Goal: Task Accomplishment & Management: Use online tool/utility

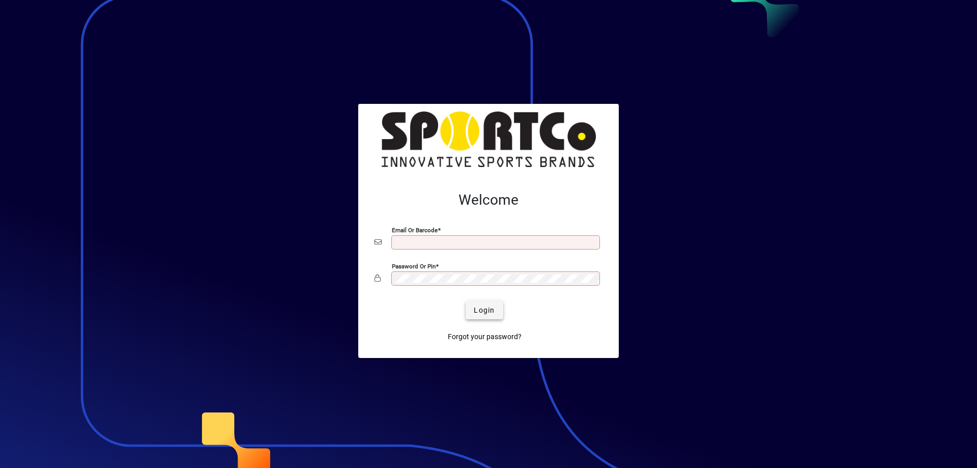
type input "**********"
drag, startPoint x: 487, startPoint y: 313, endPoint x: 410, endPoint y: 220, distance: 121.1
click at [487, 313] on span "Login" at bounding box center [484, 310] width 21 height 11
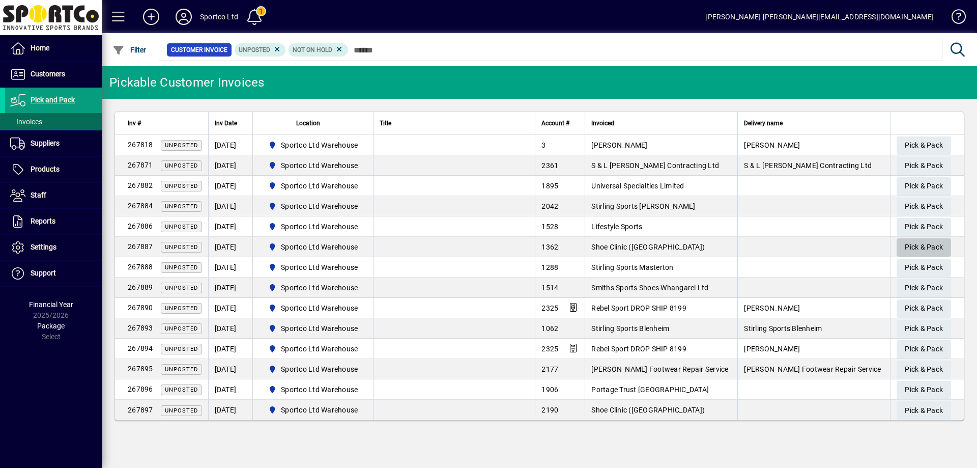
click at [934, 247] on span "Pick & Pack" at bounding box center [924, 247] width 38 height 17
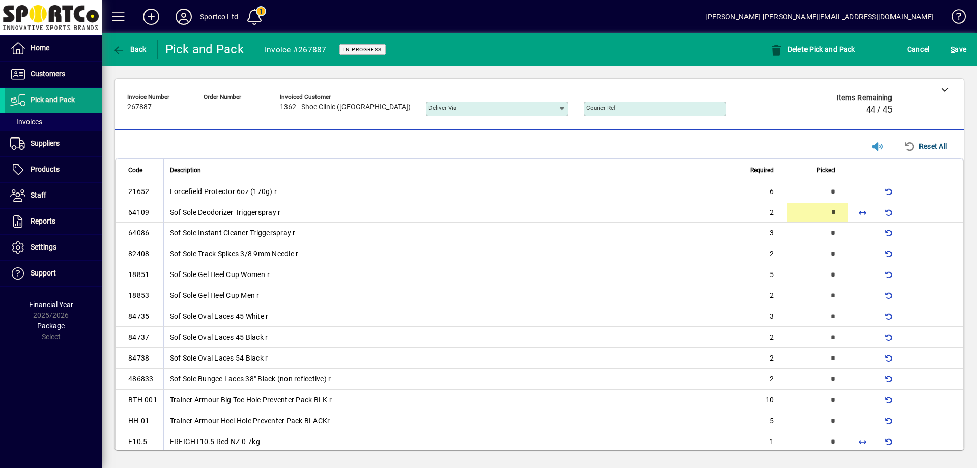
type input "*"
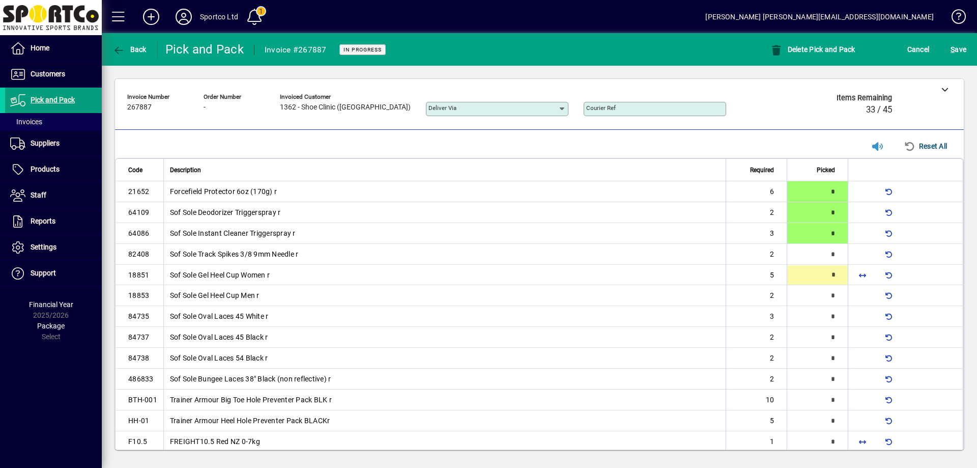
type input "*"
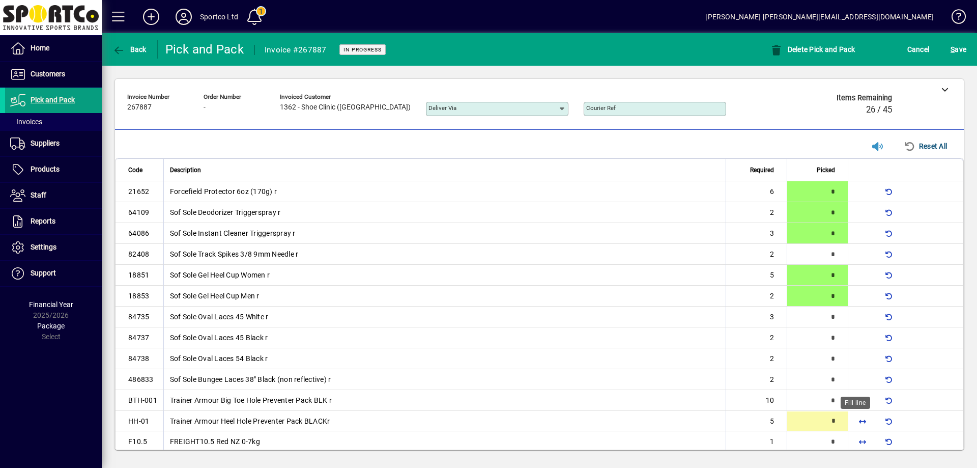
click at [853, 419] on span "button" at bounding box center [862, 421] width 24 height 24
type input "*"
click at [856, 442] on span "button" at bounding box center [862, 441] width 24 height 24
type input "*"
click at [857, 401] on span "button" at bounding box center [862, 400] width 24 height 24
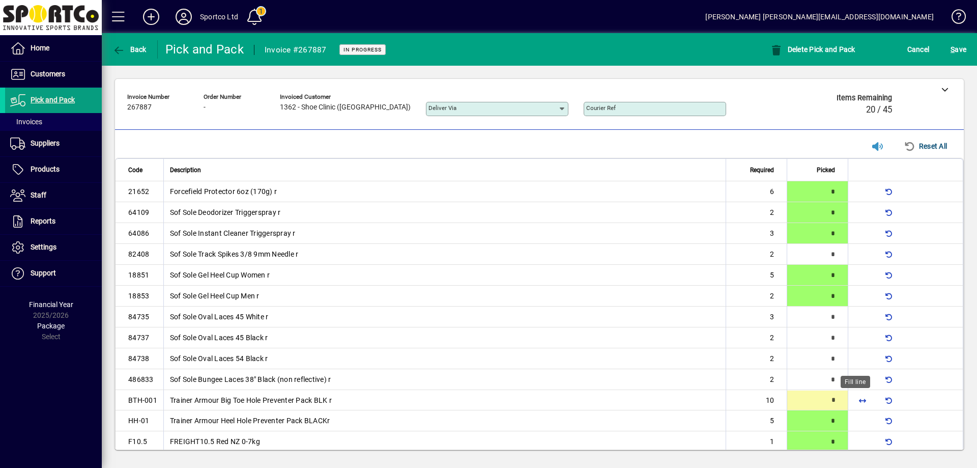
type input "**"
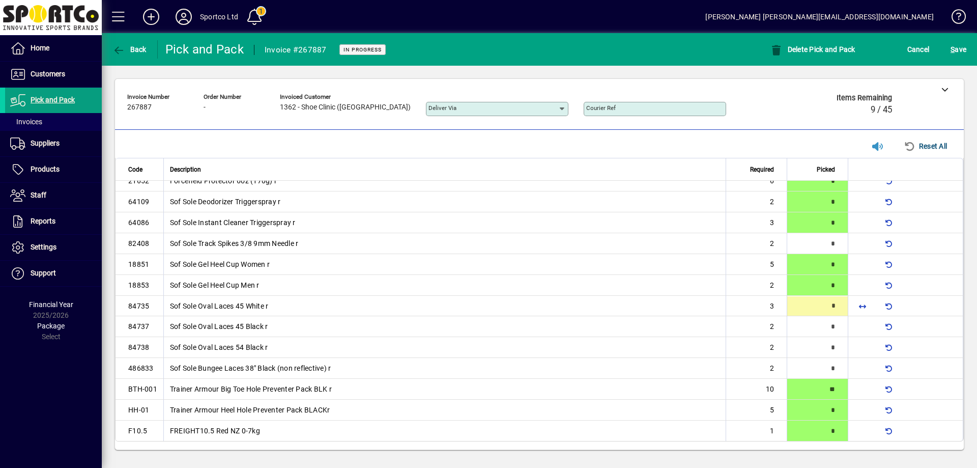
type input "*"
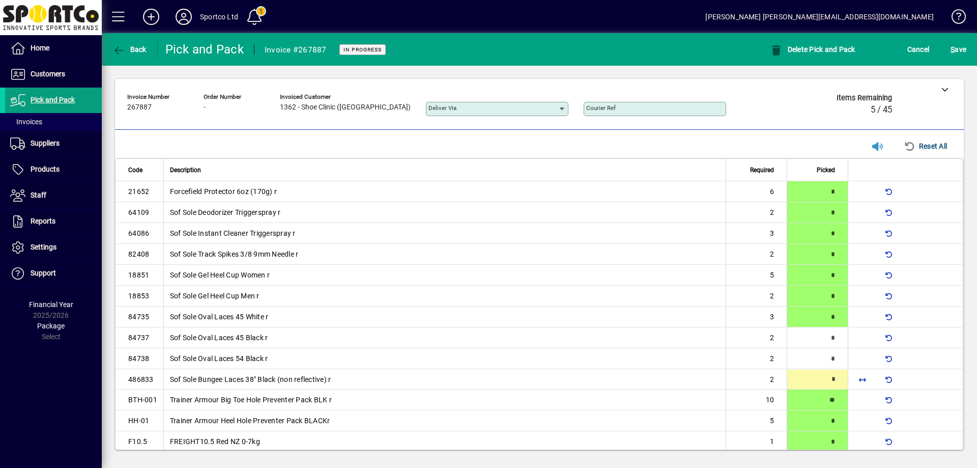
type input "*"
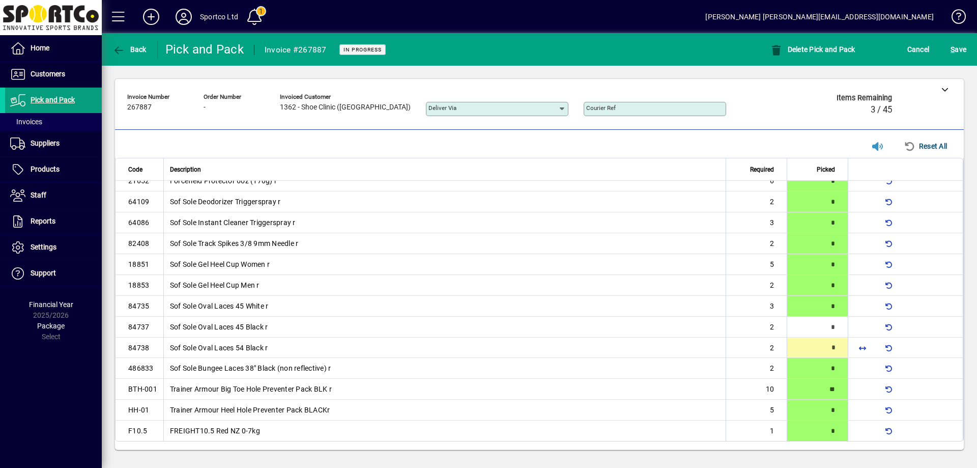
type input "*"
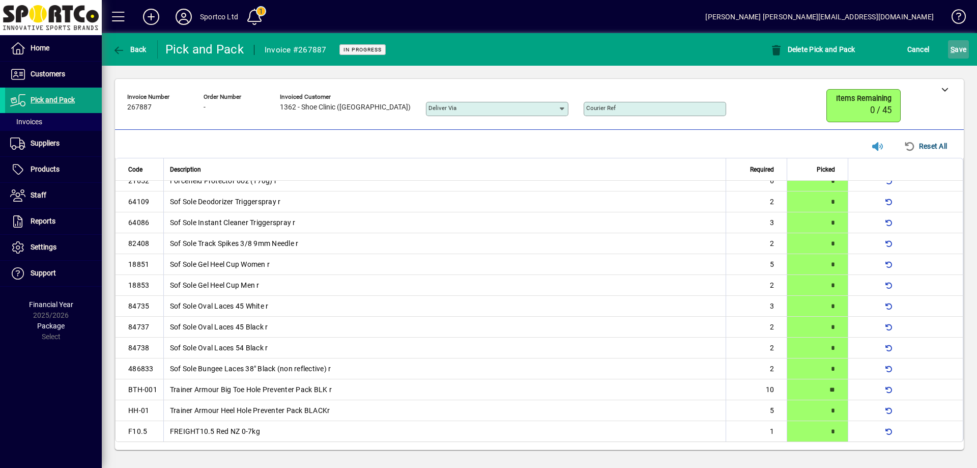
click at [956, 41] on span "S ave" at bounding box center [959, 49] width 16 height 16
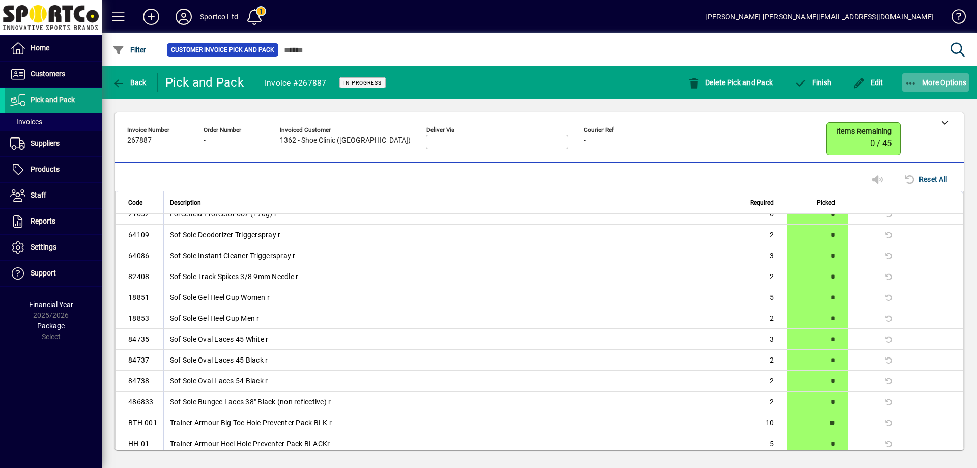
click at [911, 79] on icon "button" at bounding box center [911, 83] width 13 height 10
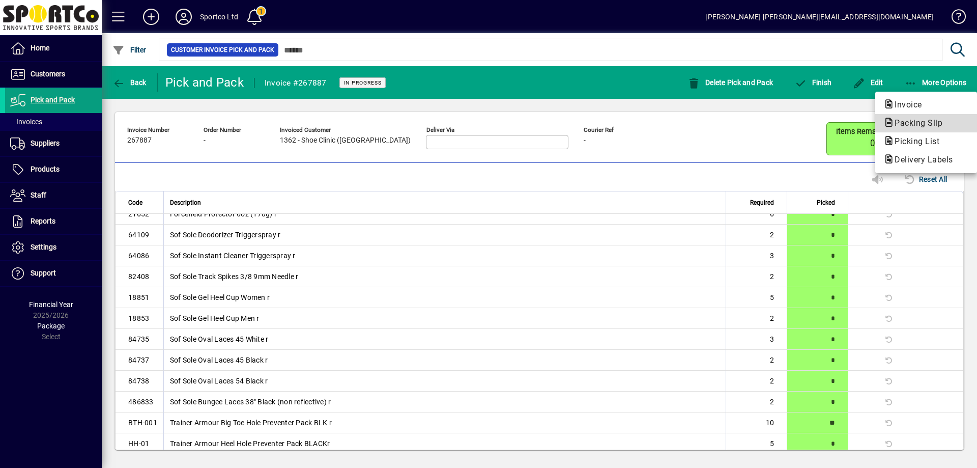
click at [919, 125] on span "Packing Slip" at bounding box center [915, 123] width 64 height 10
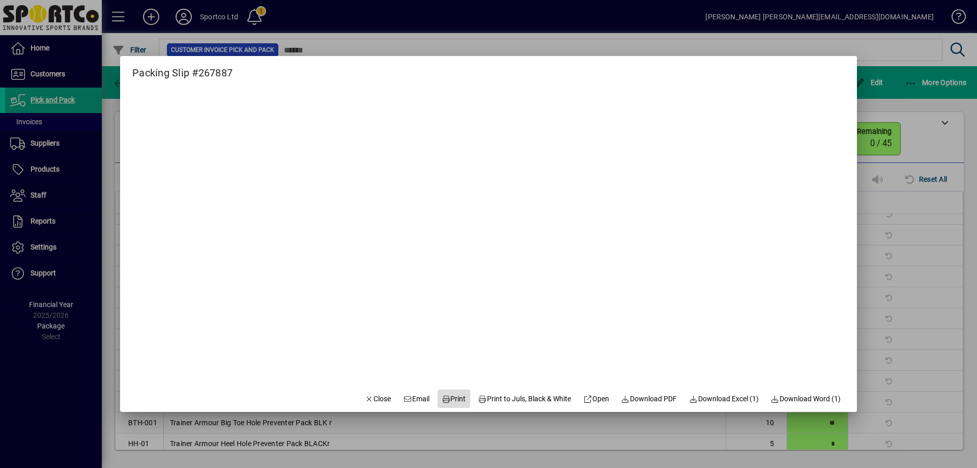
click at [452, 396] on span "Print" at bounding box center [454, 398] width 24 height 11
click at [365, 393] on span "Close" at bounding box center [378, 398] width 26 height 11
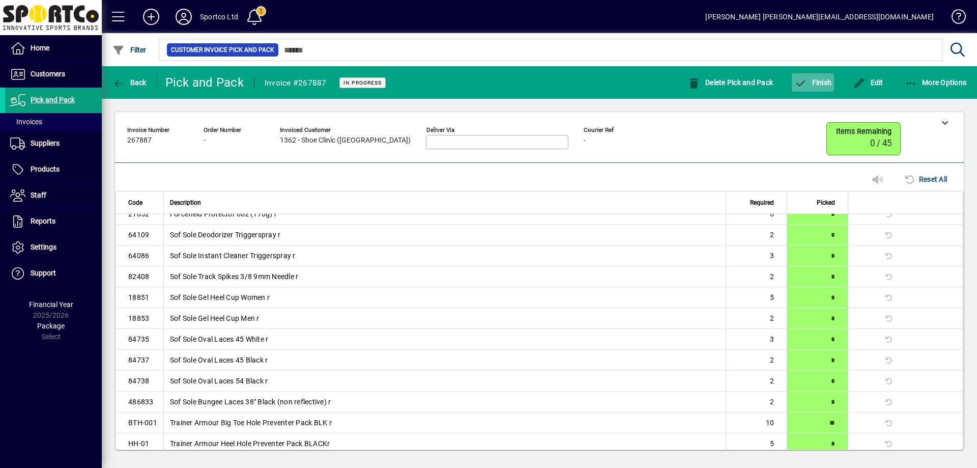
click at [809, 86] on span "Finish" at bounding box center [812, 82] width 37 height 8
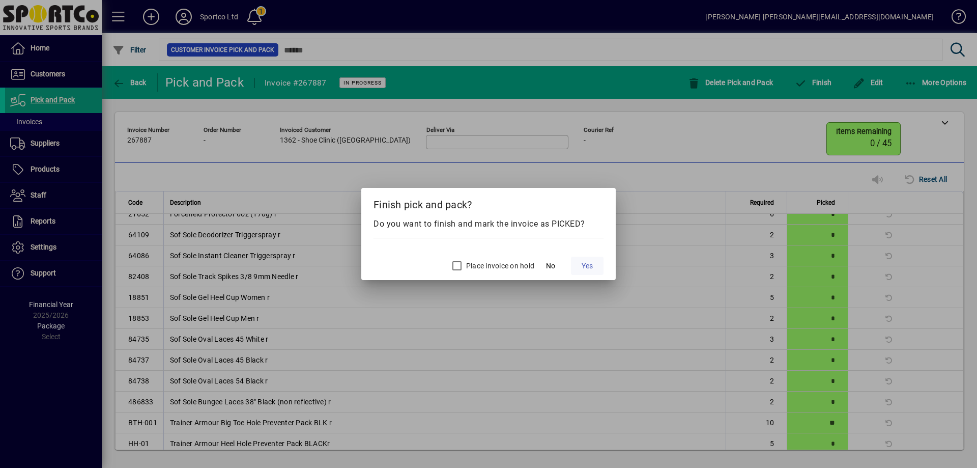
click at [585, 267] on span "Yes" at bounding box center [587, 266] width 11 height 11
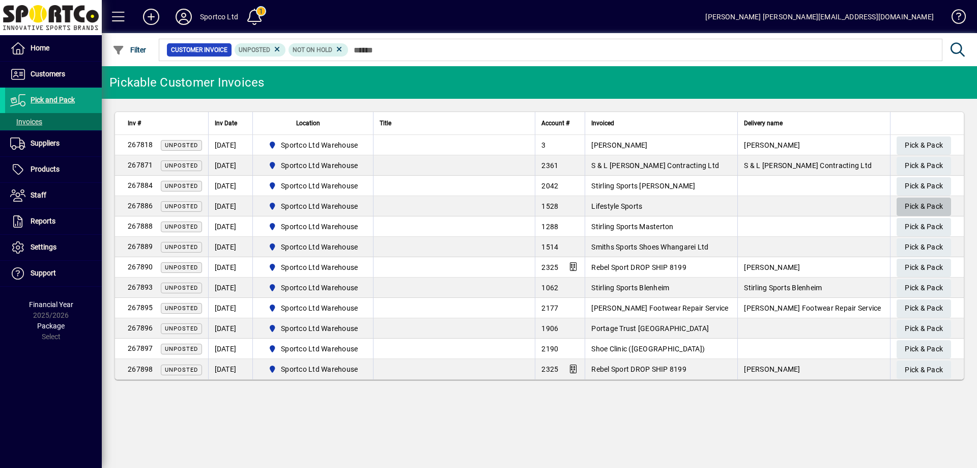
click at [926, 202] on span "Pick & Pack" at bounding box center [924, 206] width 38 height 17
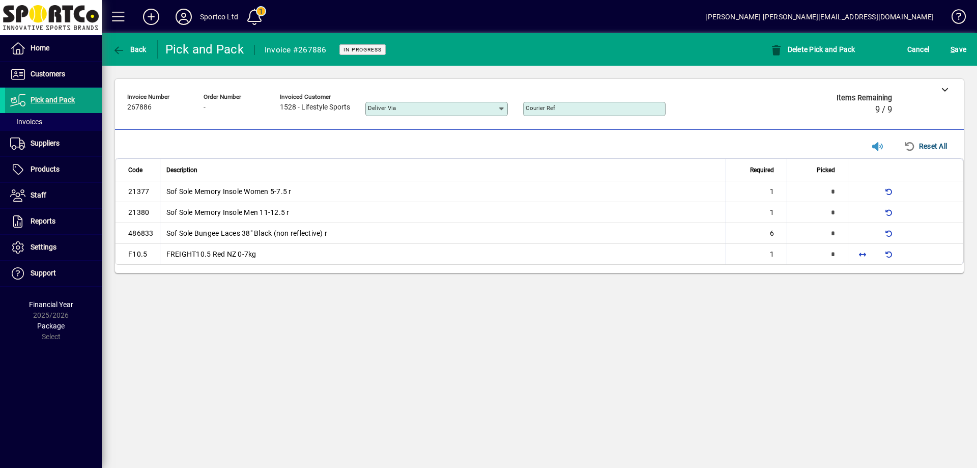
type input "*"
click at [860, 255] on span "button" at bounding box center [862, 253] width 24 height 24
type input "*"
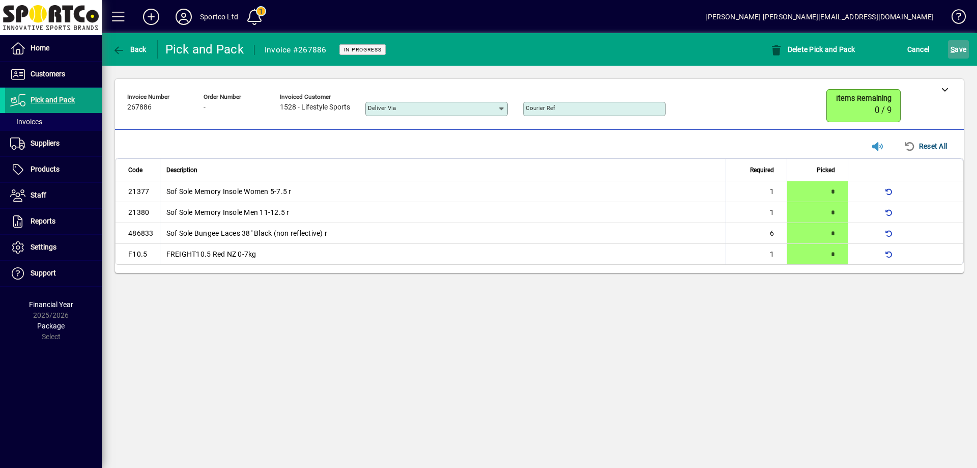
click at [960, 51] on span "S ave" at bounding box center [959, 49] width 16 height 16
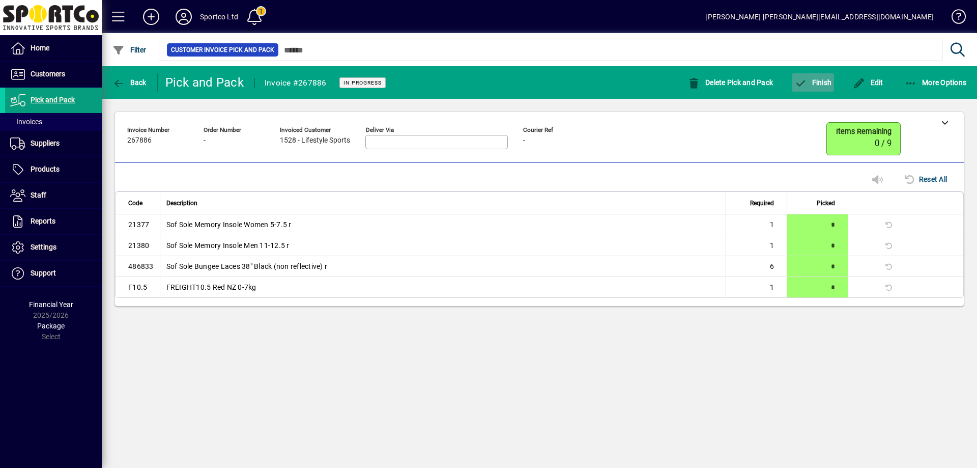
click at [814, 84] on span "Finish" at bounding box center [812, 82] width 37 height 8
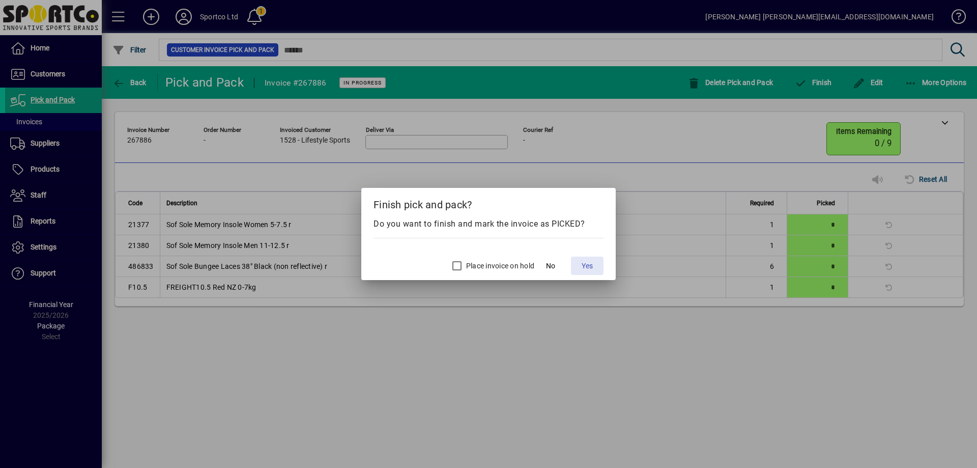
click at [589, 263] on span "Yes" at bounding box center [587, 266] width 11 height 11
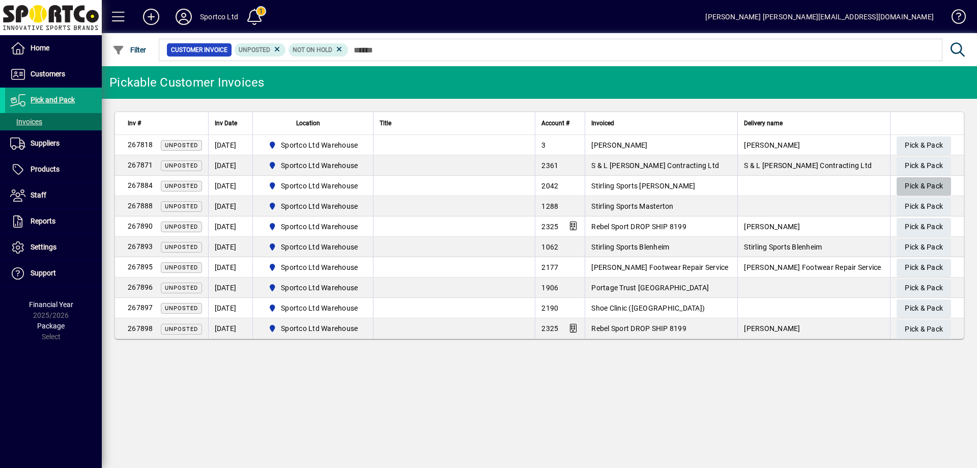
click at [918, 185] on span "Pick & Pack" at bounding box center [924, 186] width 38 height 17
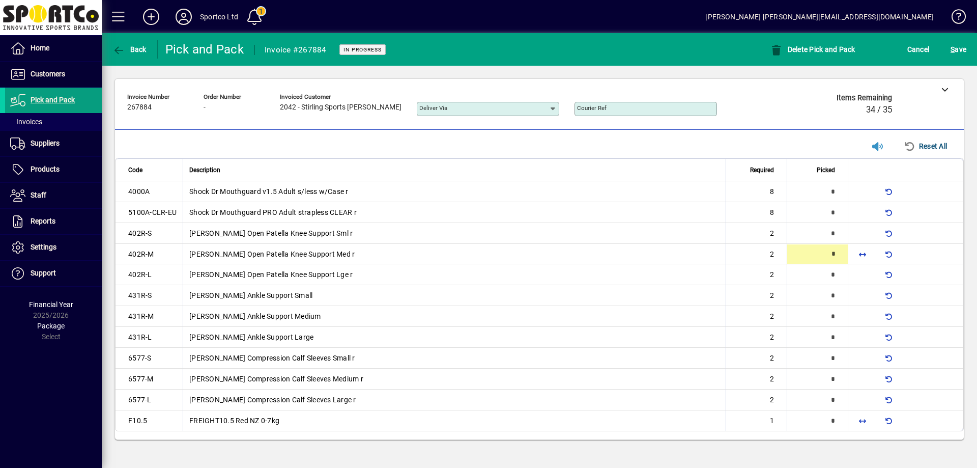
type input "*"
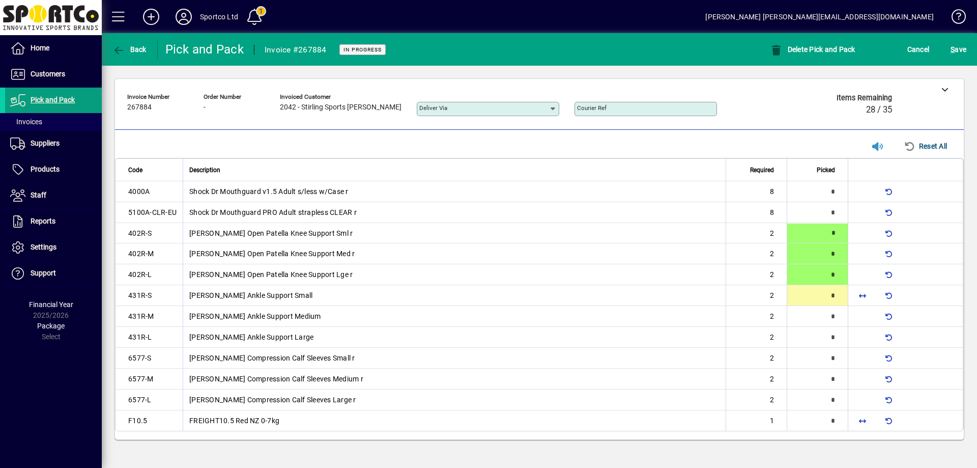
type input "*"
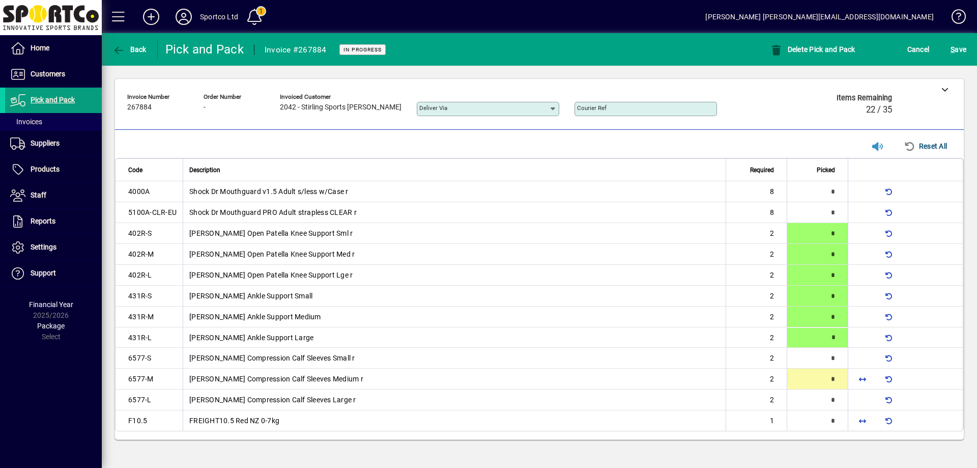
type input "*"
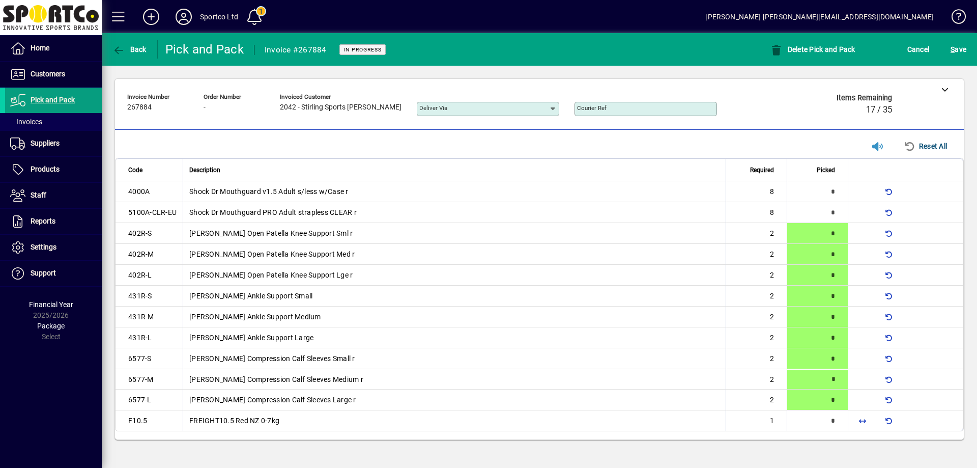
type input "*"
click at [863, 416] on span "button" at bounding box center [862, 421] width 24 height 24
type input "*"
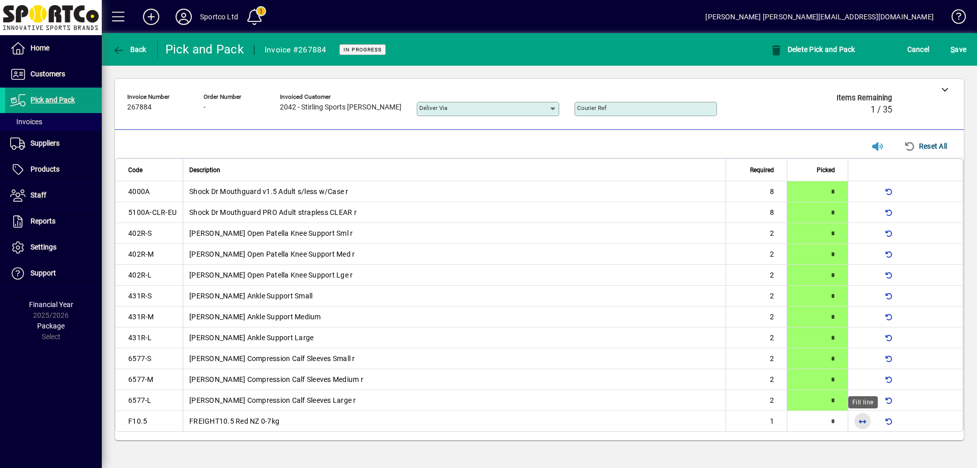
click at [861, 418] on div at bounding box center [862, 421] width 16 height 16
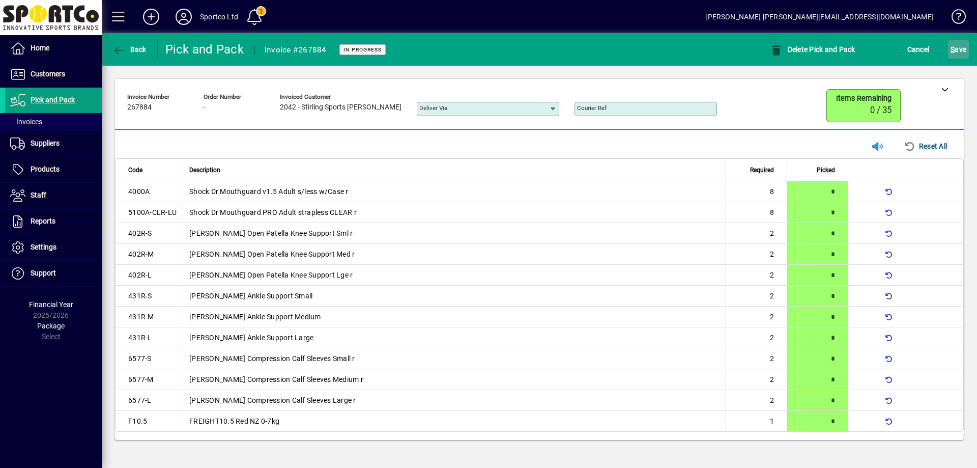
click at [957, 61] on span "submit" at bounding box center [958, 49] width 21 height 24
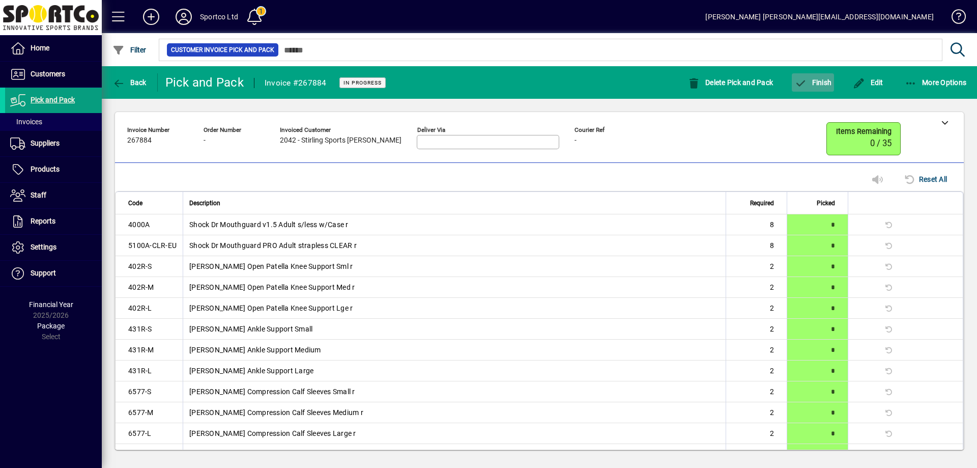
click at [820, 84] on span "Finish" at bounding box center [812, 82] width 37 height 8
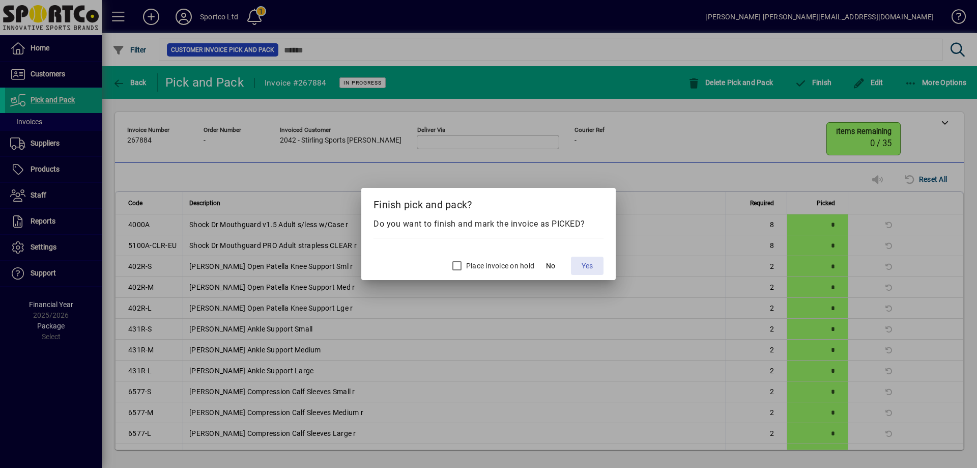
click at [586, 267] on span "Yes" at bounding box center [587, 266] width 11 height 11
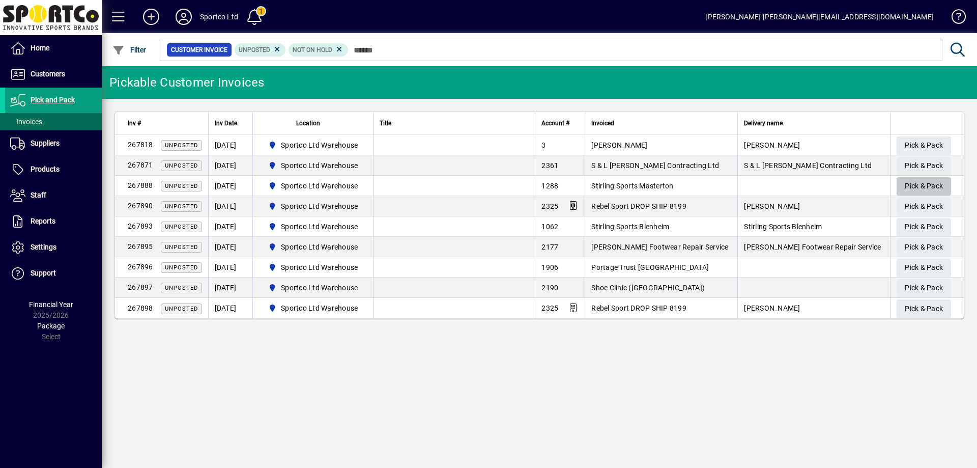
click at [928, 183] on span "Pick & Pack" at bounding box center [924, 186] width 38 height 17
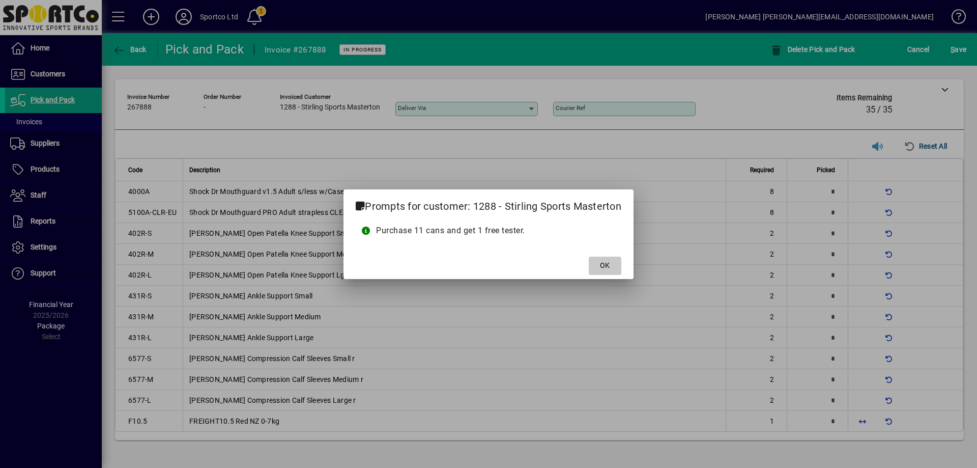
click at [610, 267] on span "OK" at bounding box center [605, 265] width 10 height 11
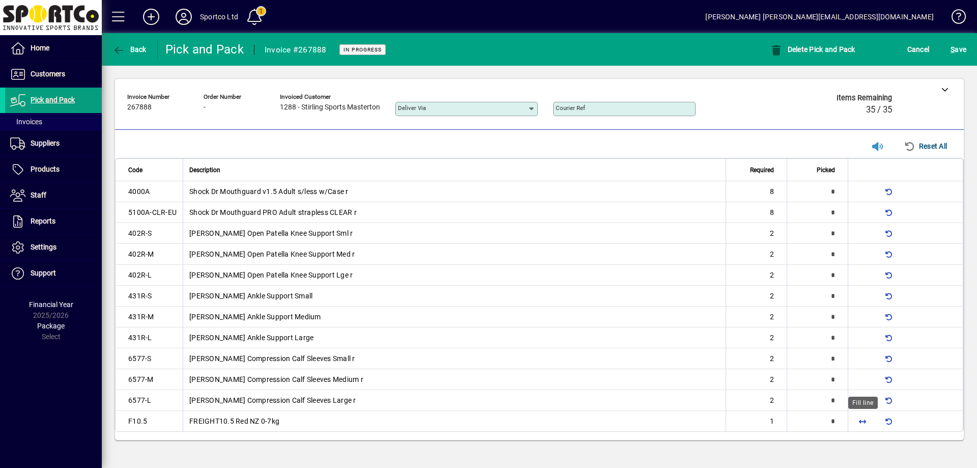
click at [865, 421] on span "button" at bounding box center [862, 421] width 24 height 24
type input "*"
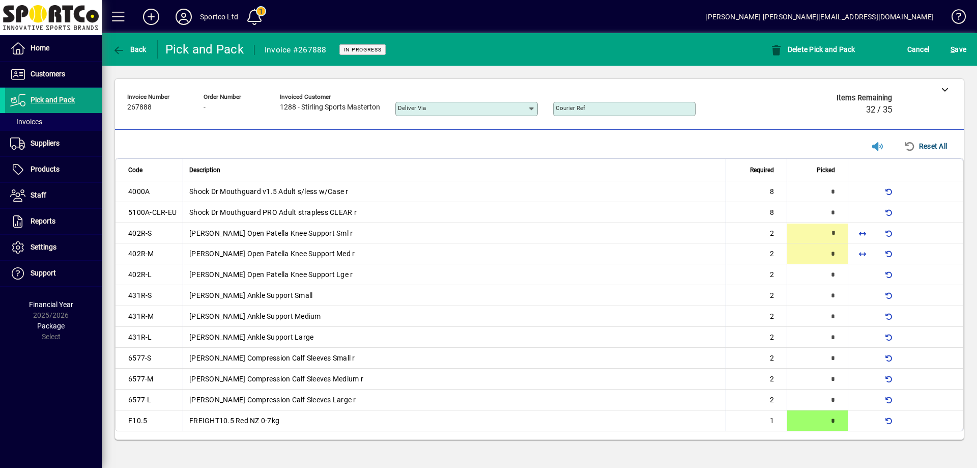
type input "*"
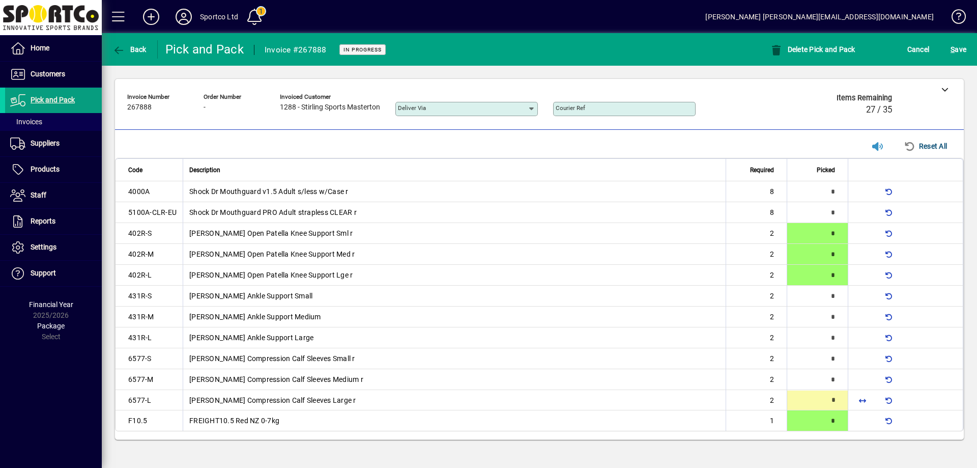
type input "*"
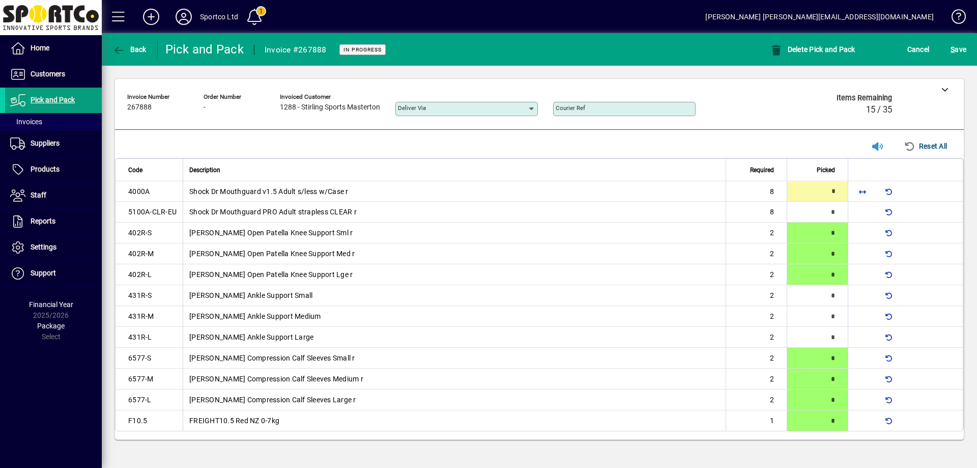
type input "*"
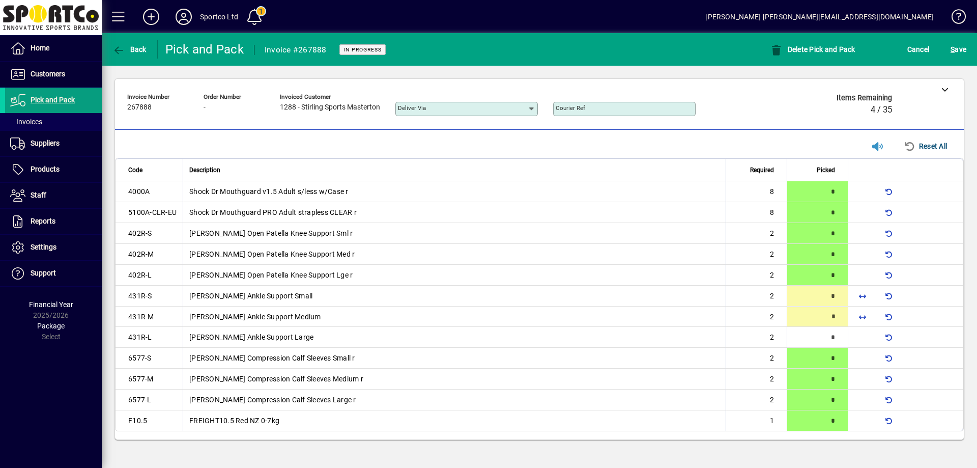
type input "*"
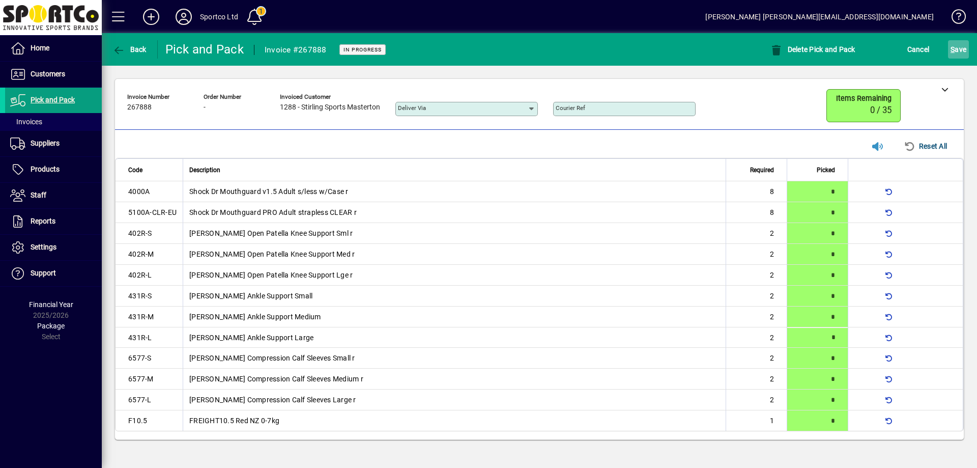
click at [956, 46] on span "S ave" at bounding box center [959, 49] width 16 height 16
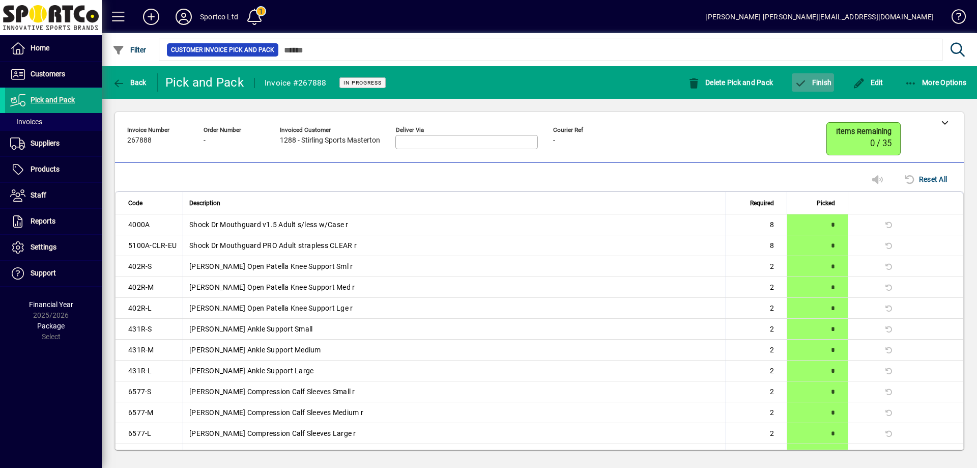
click at [814, 81] on span "Finish" at bounding box center [812, 82] width 37 height 8
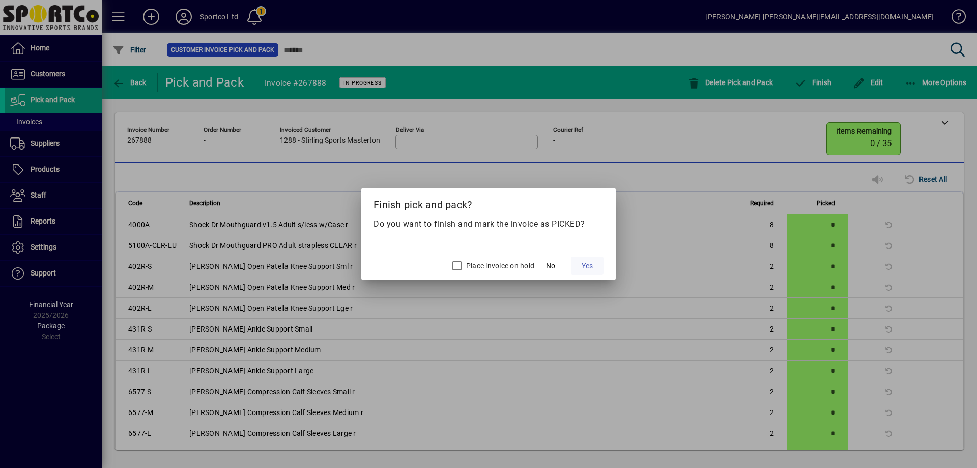
click at [582, 267] on span "Yes" at bounding box center [587, 266] width 11 height 11
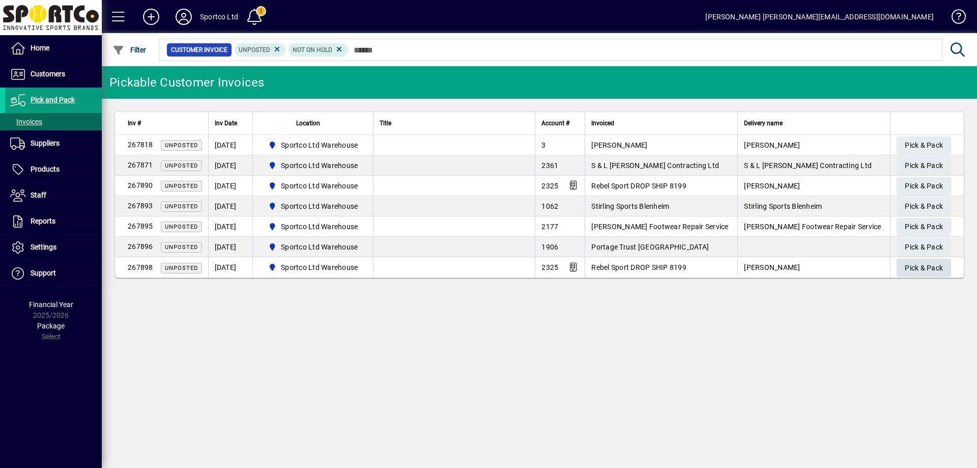
click at [933, 266] on span "Pick & Pack" at bounding box center [924, 268] width 38 height 17
click at [897, 258] on button "Pick & Pack" at bounding box center [924, 267] width 54 height 18
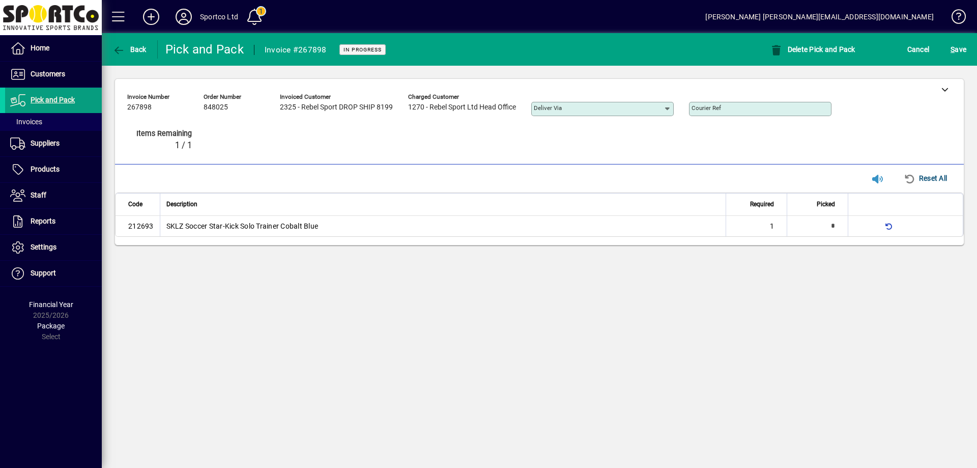
type input "*"
click at [945, 84] on div at bounding box center [945, 89] width 38 height 20
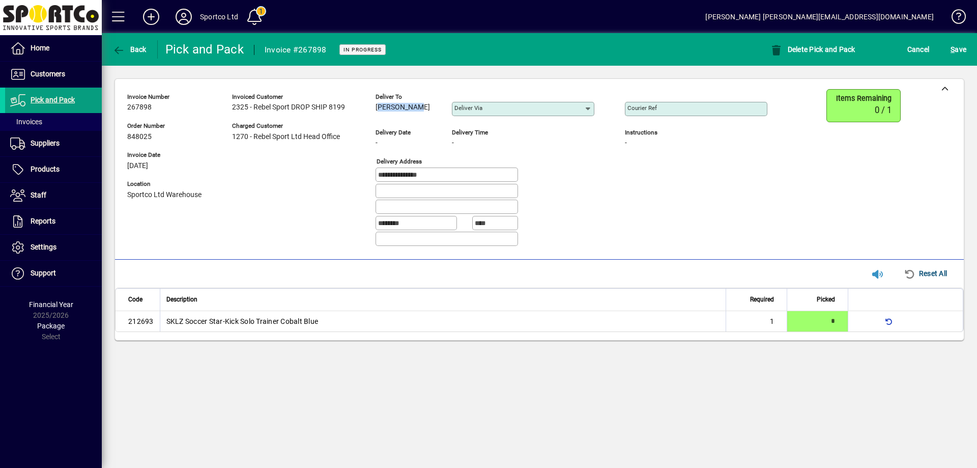
drag, startPoint x: 421, startPoint y: 109, endPoint x: 375, endPoint y: 116, distance: 46.9
click at [375, 116] on div "**********" at bounding box center [454, 171] width 655 height 165
copy span "[PERSON_NAME]"
drag, startPoint x: 439, startPoint y: 175, endPoint x: 362, endPoint y: 184, distance: 77.3
click at [362, 184] on div "**********" at bounding box center [454, 171] width 655 height 165
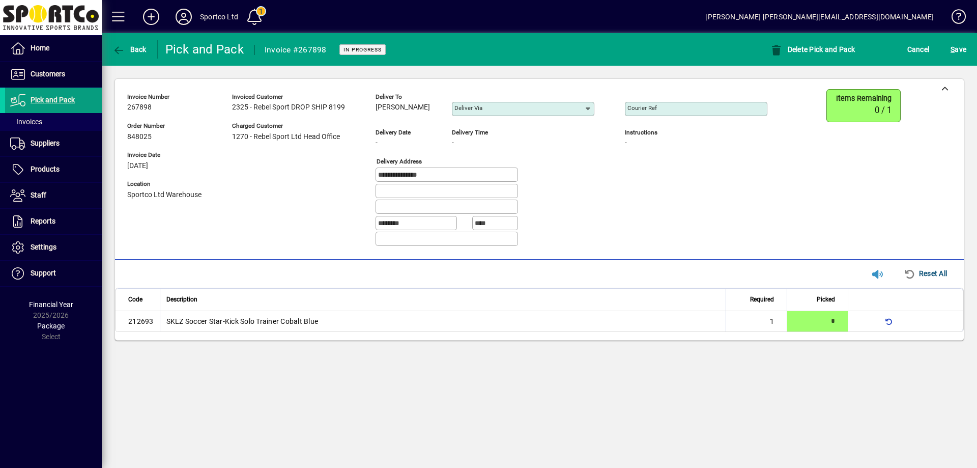
click at [657, 108] on mat-label "Courier Ref" at bounding box center [642, 107] width 30 height 7
click at [657, 108] on input "Courier Ref" at bounding box center [696, 109] width 139 height 8
paste input "**********"
type input "**********"
click at [951, 47] on span "S" at bounding box center [953, 49] width 4 height 8
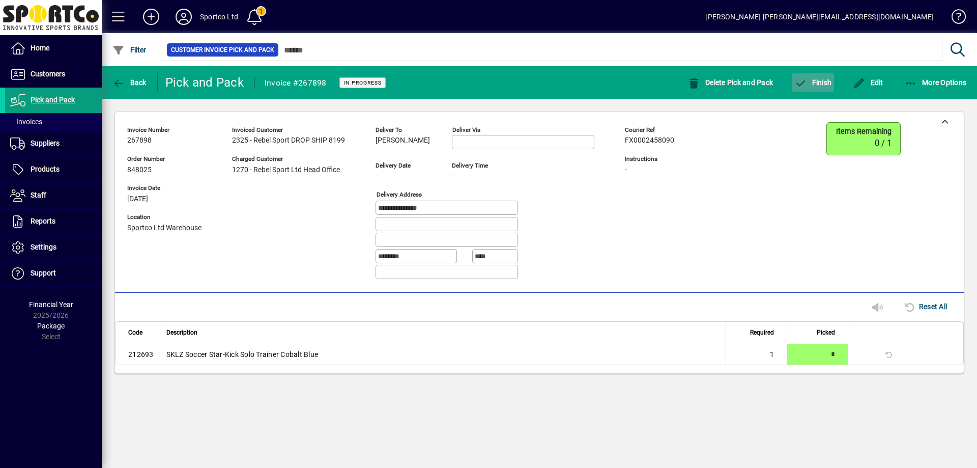
click at [827, 83] on span "Finish" at bounding box center [812, 82] width 37 height 8
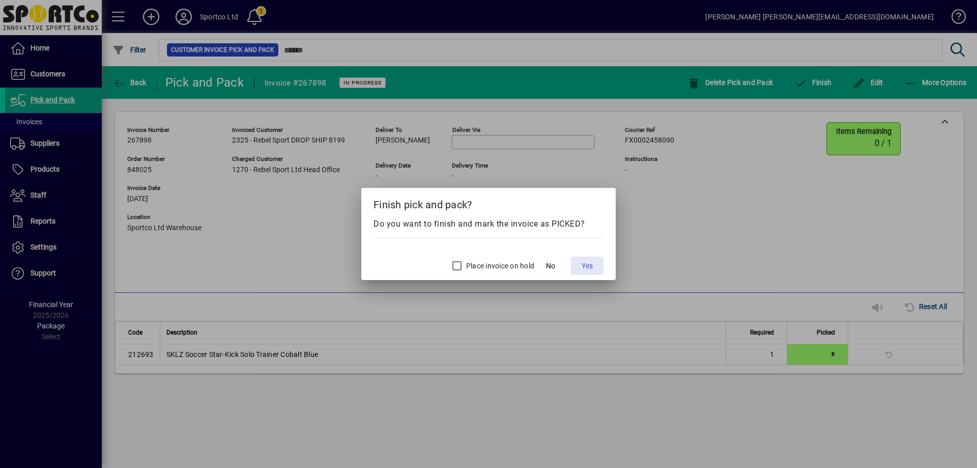
click at [584, 261] on span "Yes" at bounding box center [587, 266] width 11 height 11
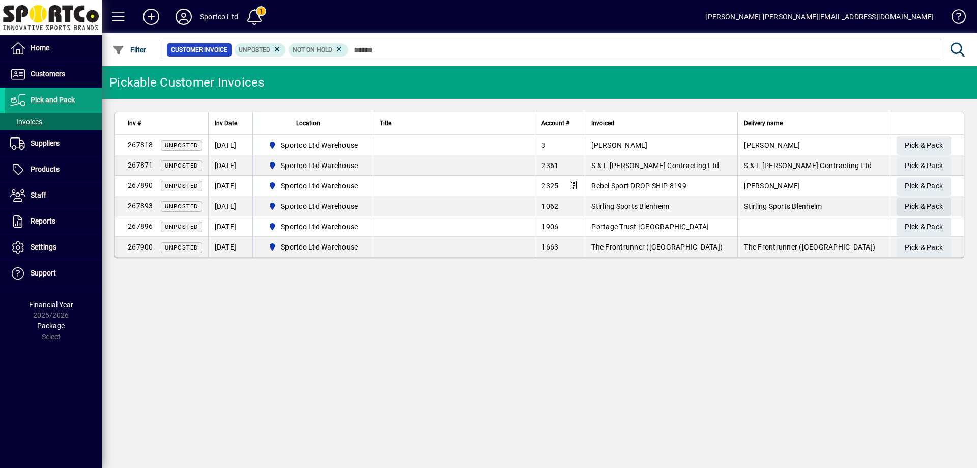
click at [929, 203] on span "Pick & Pack" at bounding box center [924, 206] width 38 height 17
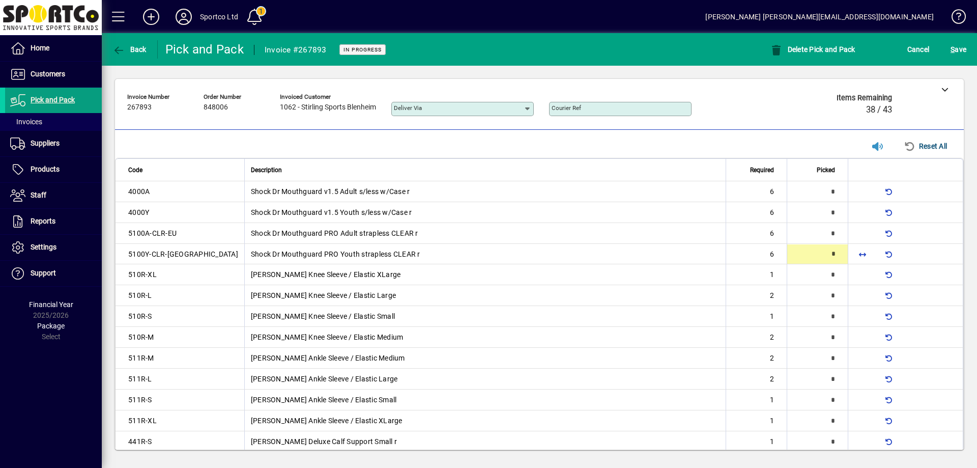
type input "*"
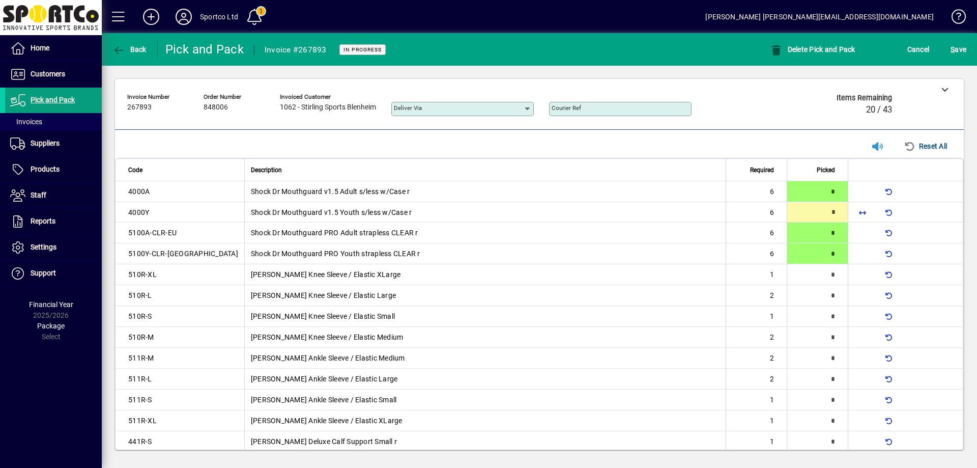
type input "*"
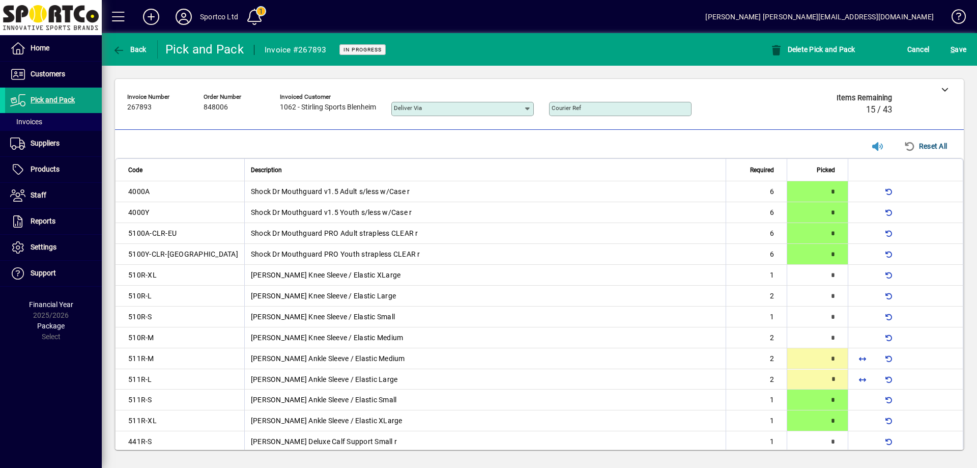
type input "*"
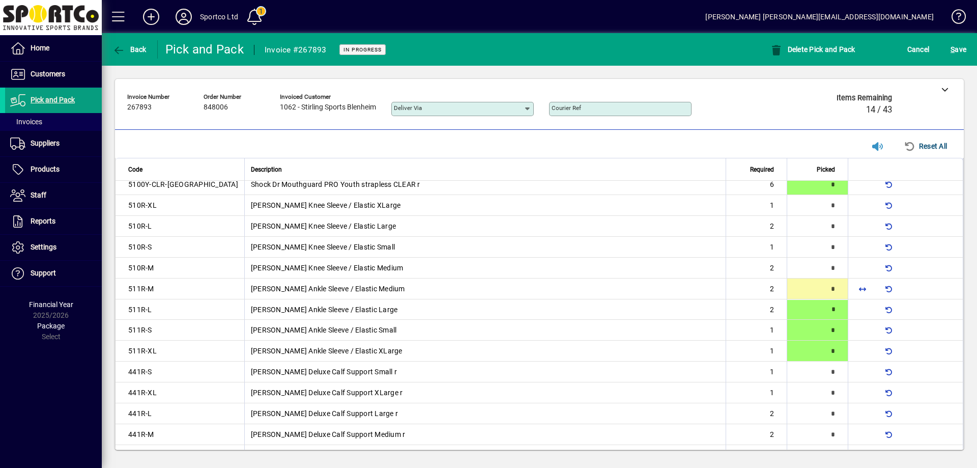
scroll to position [77, 0]
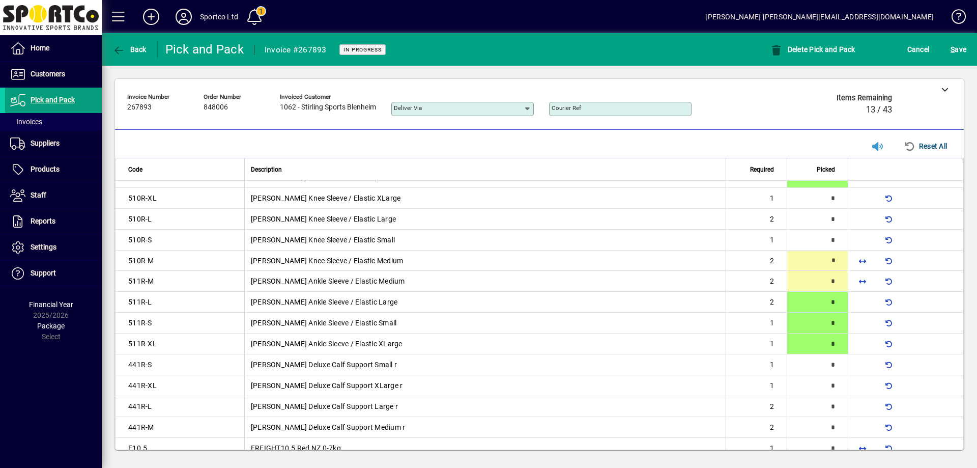
type input "*"
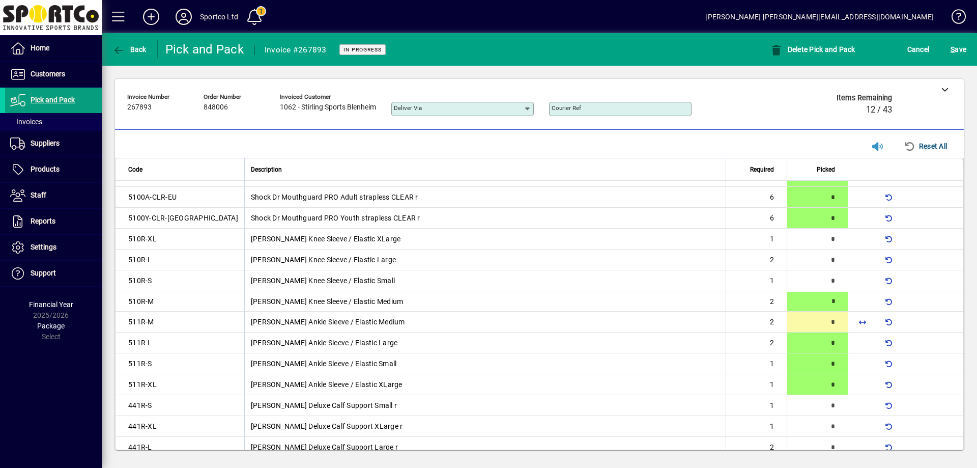
scroll to position [35, 0]
type input "*"
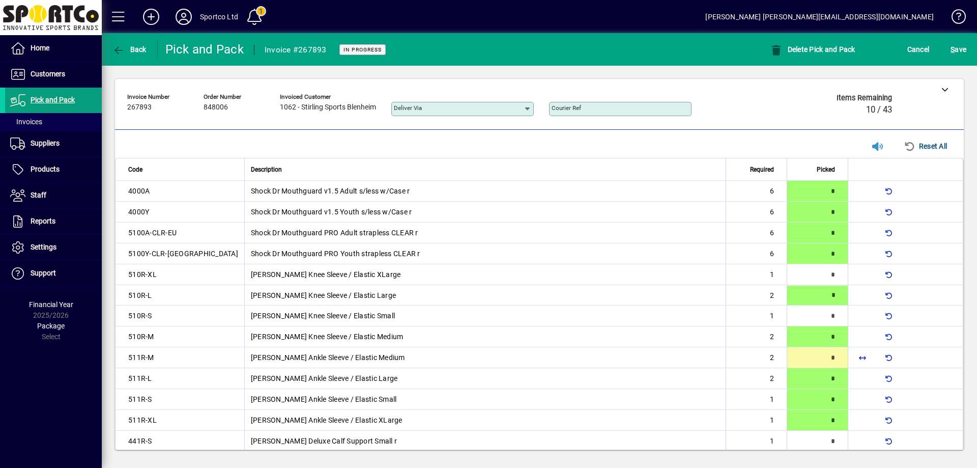
scroll to position [0, 0]
type input "*"
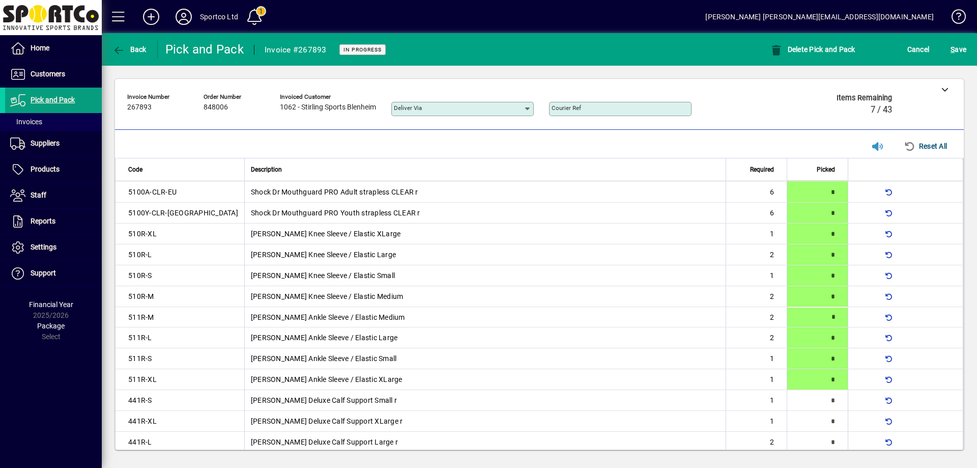
scroll to position [94, 0]
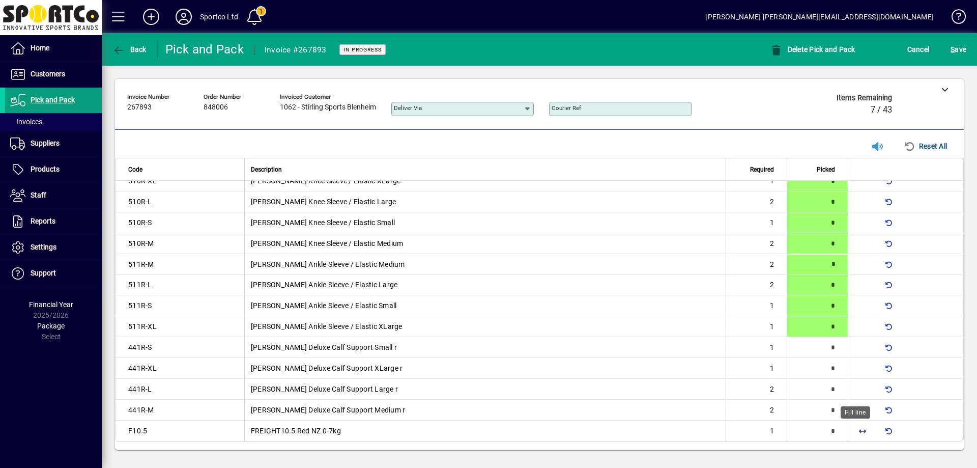
click at [859, 435] on span "button" at bounding box center [862, 430] width 24 height 24
type input "*"
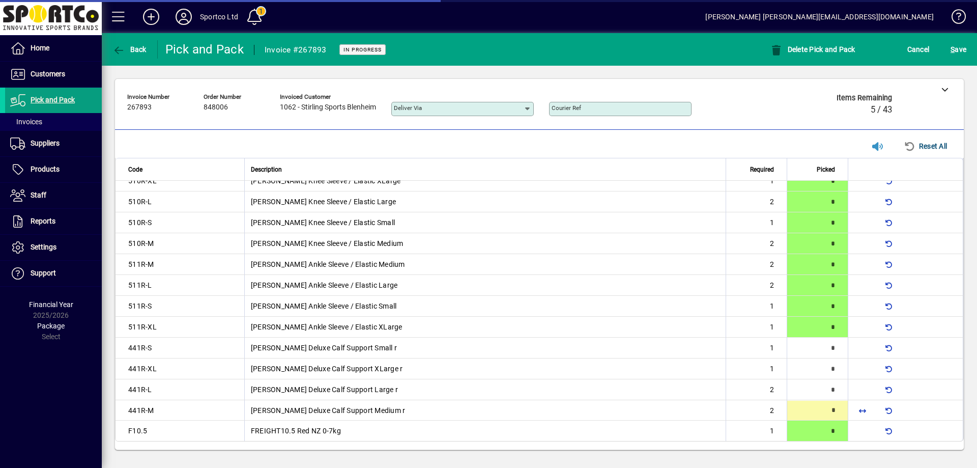
type input "*"
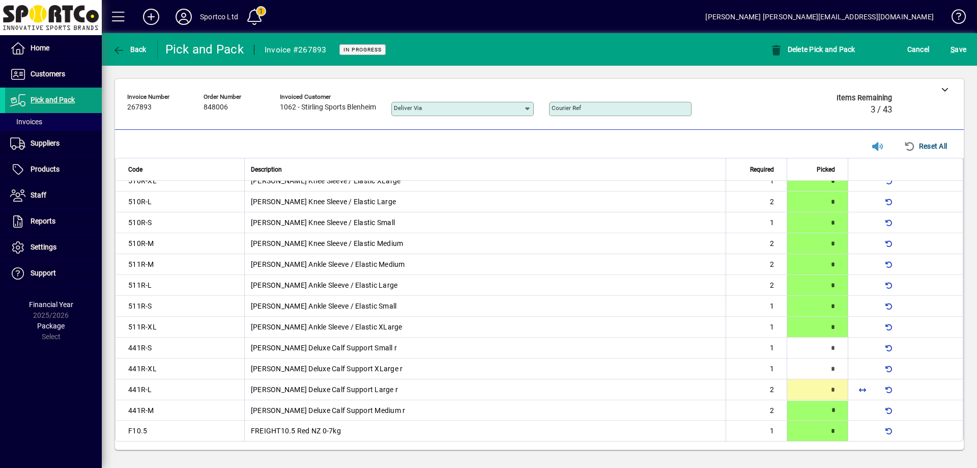
type input "*"
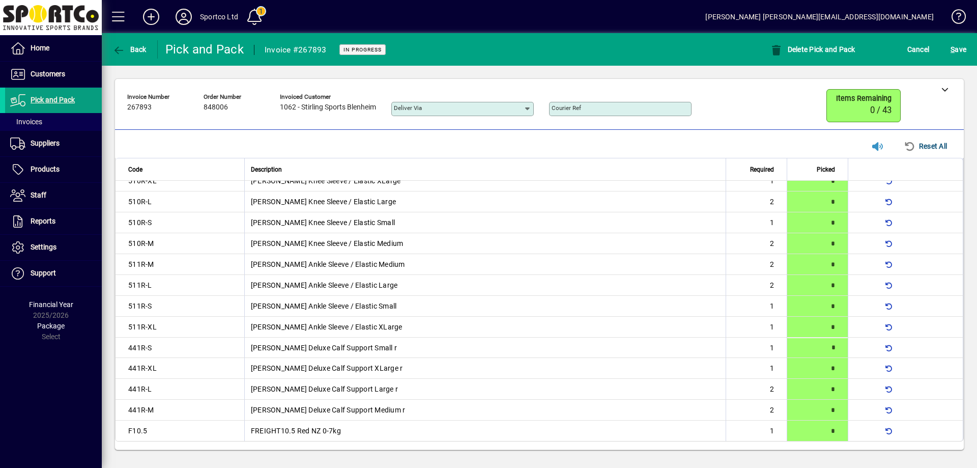
type input "*"
click at [959, 45] on span "S ave" at bounding box center [959, 49] width 16 height 16
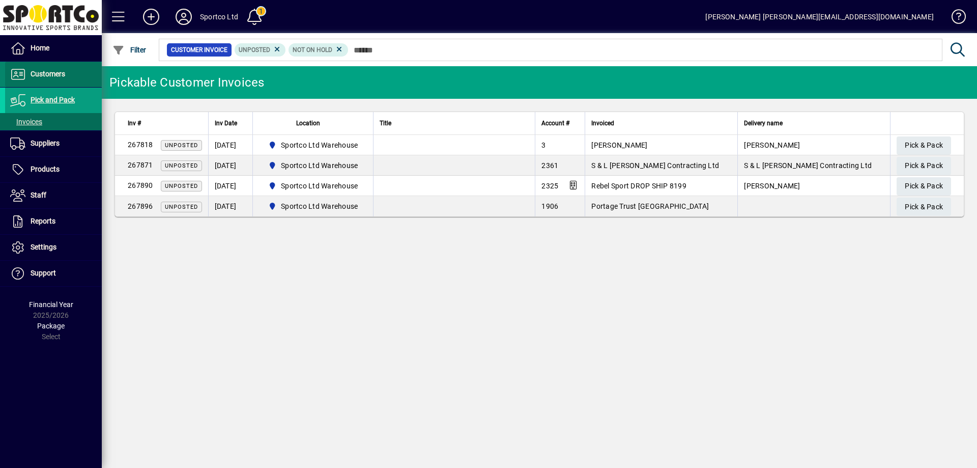
click at [46, 73] on span "Customers" at bounding box center [48, 74] width 35 height 8
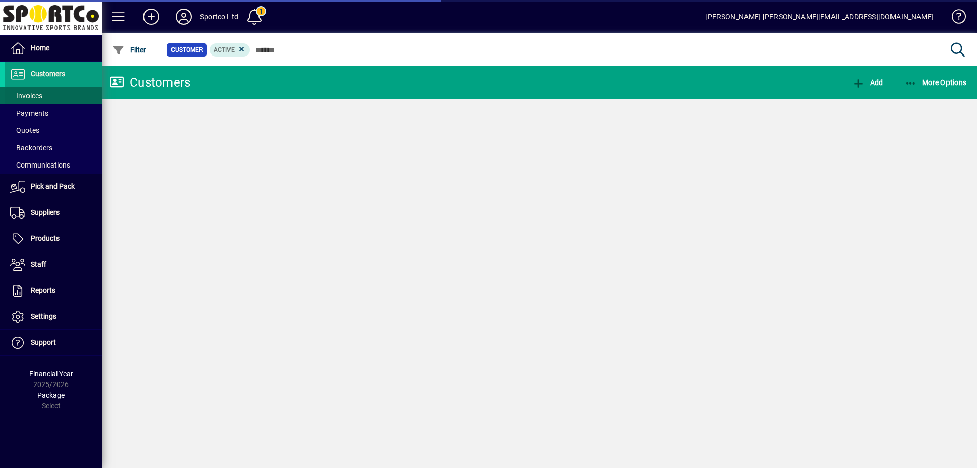
click at [33, 100] on span "Invoices" at bounding box center [23, 96] width 37 height 11
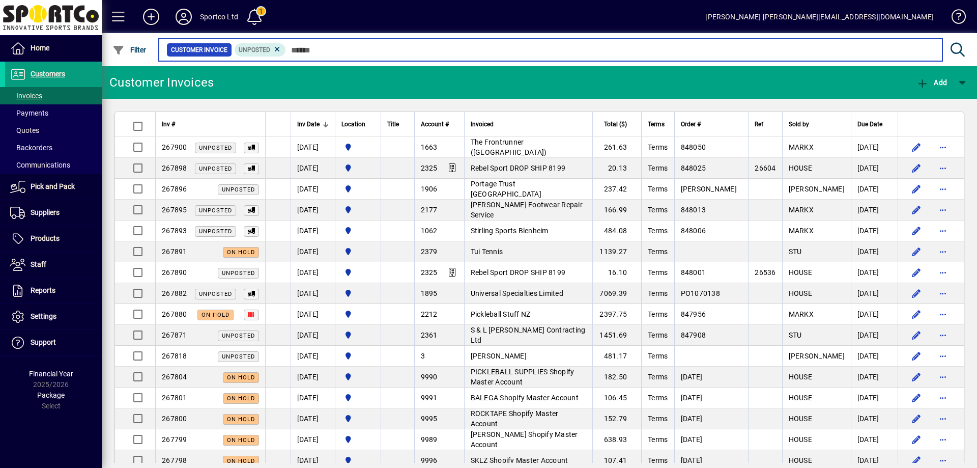
click at [438, 43] on mat-form-field "Customer Invoice Unposted" at bounding box center [564, 49] width 815 height 33
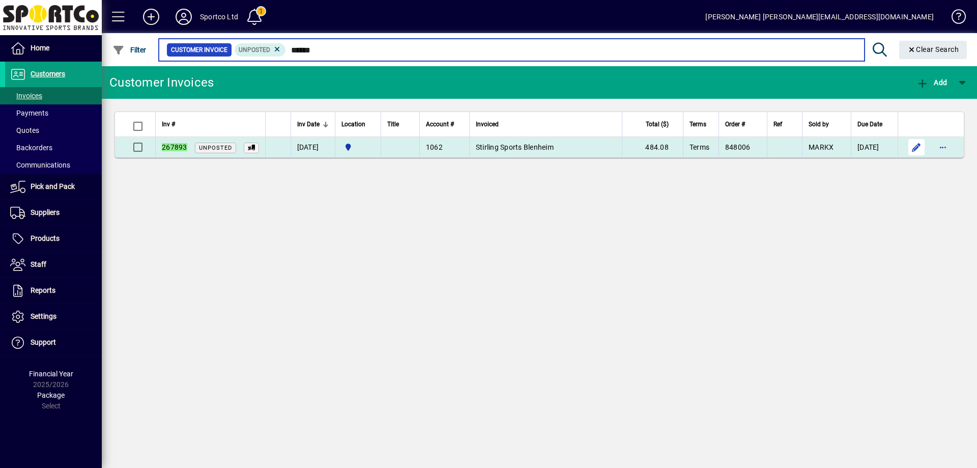
type input "******"
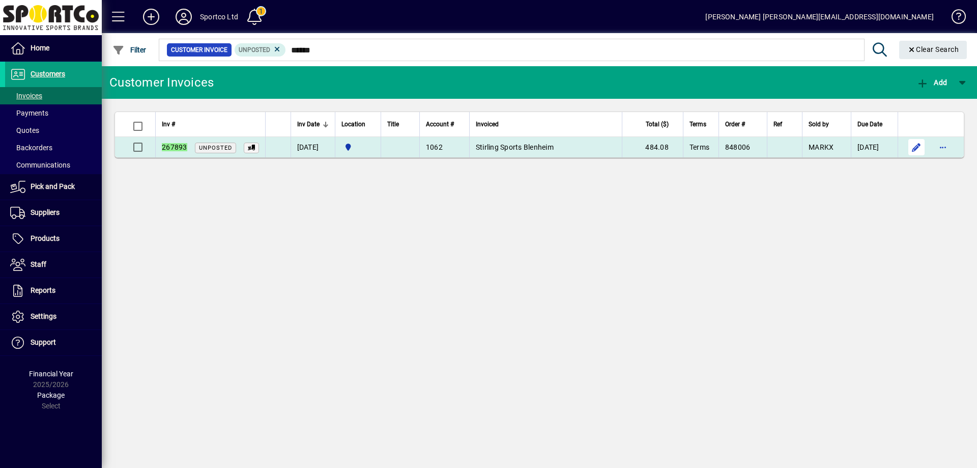
click at [916, 142] on span "button" at bounding box center [916, 147] width 24 height 24
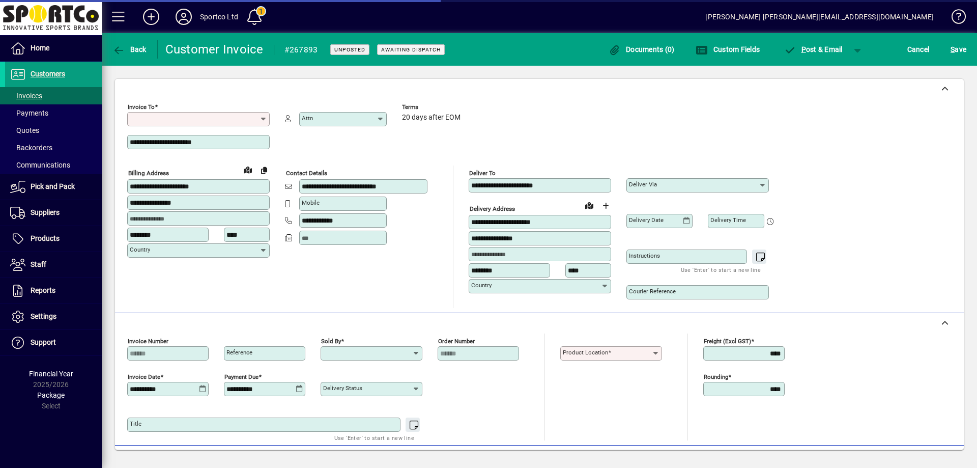
type input "**********"
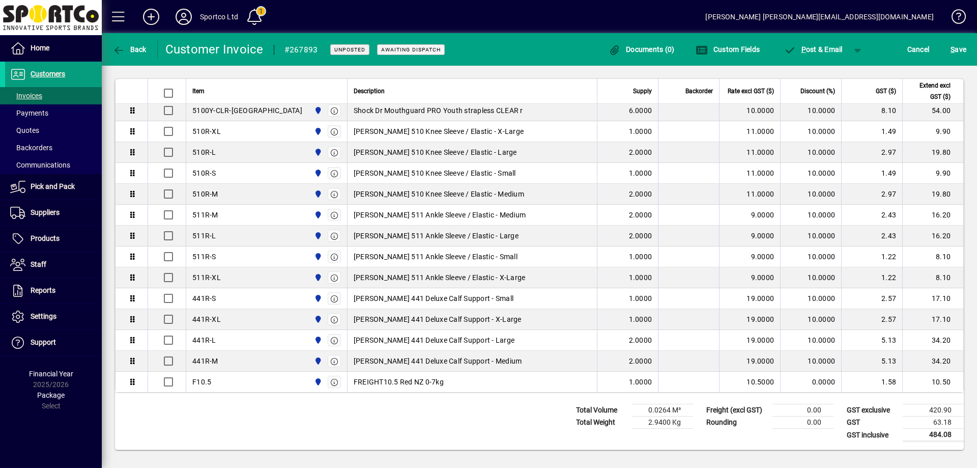
scroll to position [462, 0]
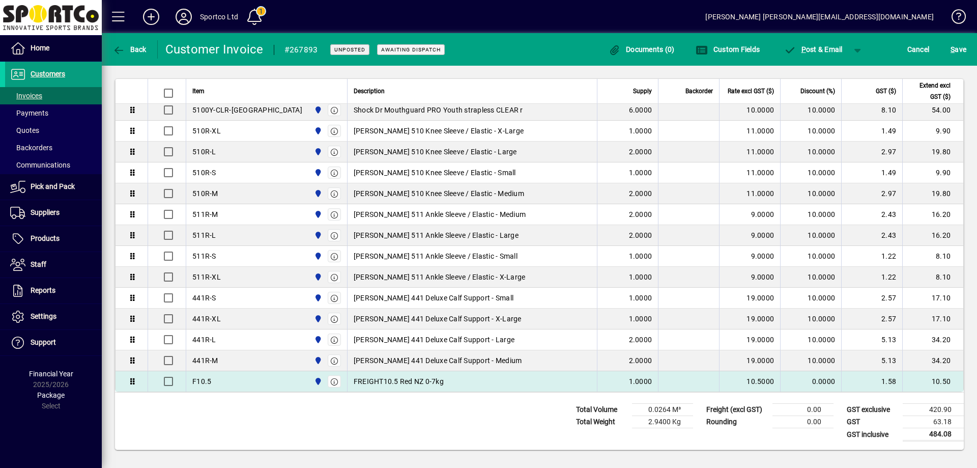
click at [225, 378] on div "F10.5 Sportco Ltd Warehouse" at bounding box center [266, 381] width 149 height 16
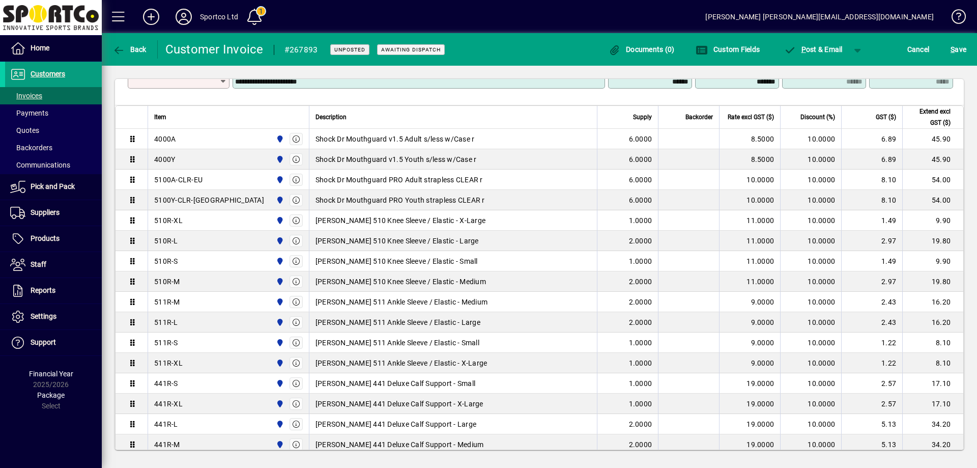
scroll to position [279, 0]
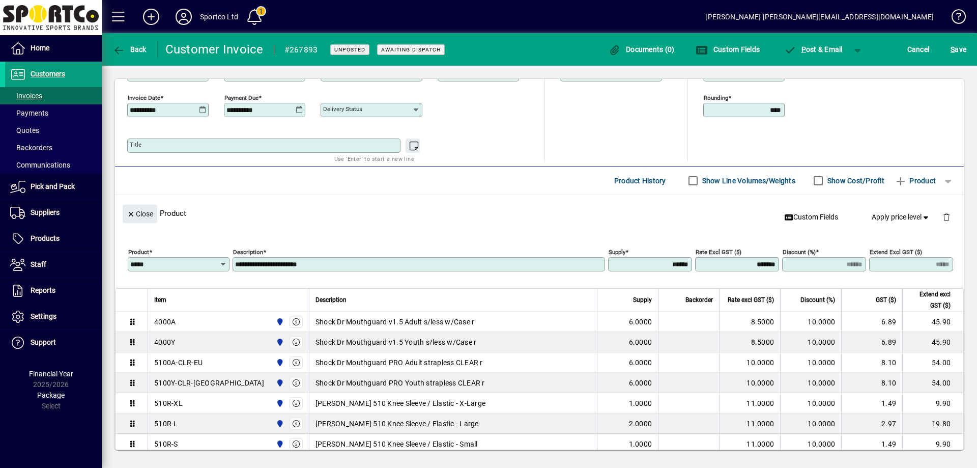
click at [168, 266] on input "*****" at bounding box center [174, 264] width 89 height 8
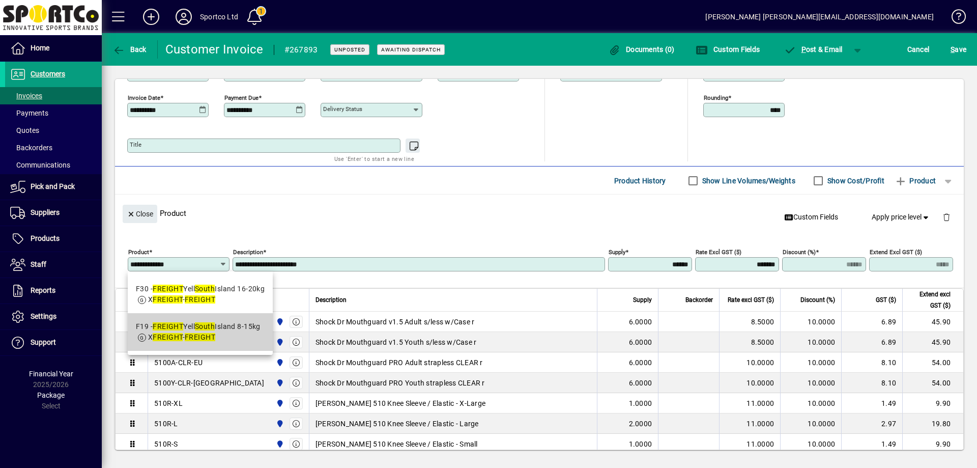
click at [179, 331] on div "F19 - FREIGHT [GEOGRAPHIC_DATA] 8-15kg" at bounding box center [198, 326] width 125 height 11
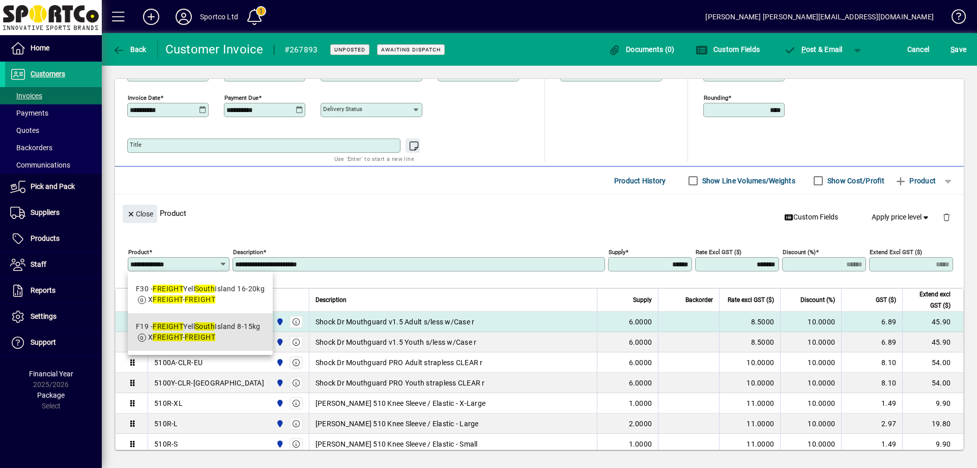
type input "***"
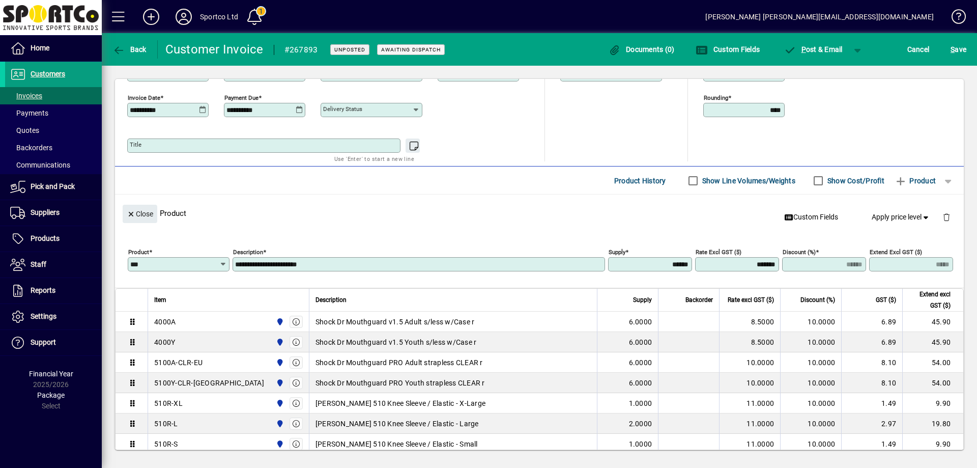
type input "**********"
type input "*******"
type input "*****"
click at [140, 211] on span "Close" at bounding box center [140, 214] width 26 height 17
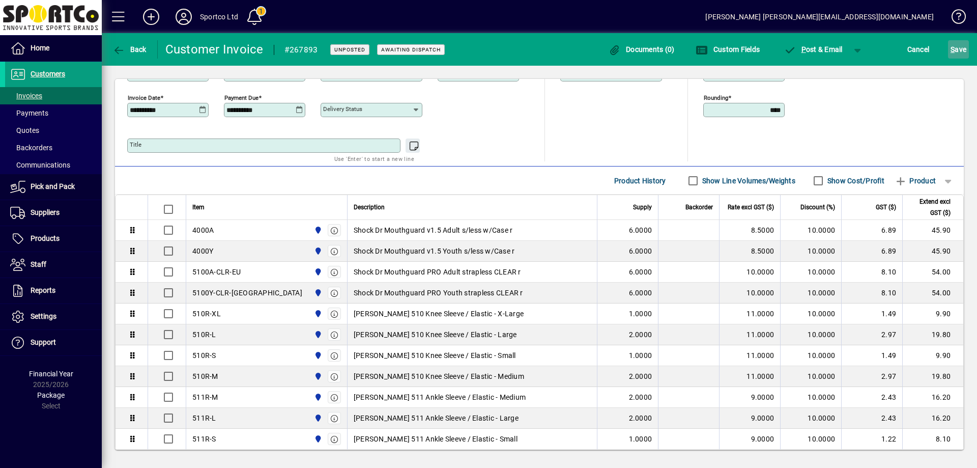
click at [961, 44] on span "S ave" at bounding box center [959, 49] width 16 height 16
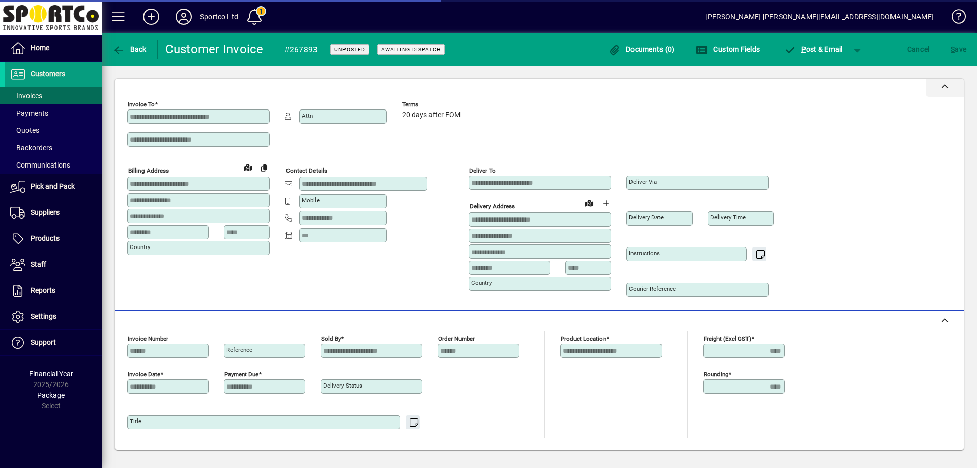
scroll to position [0, 0]
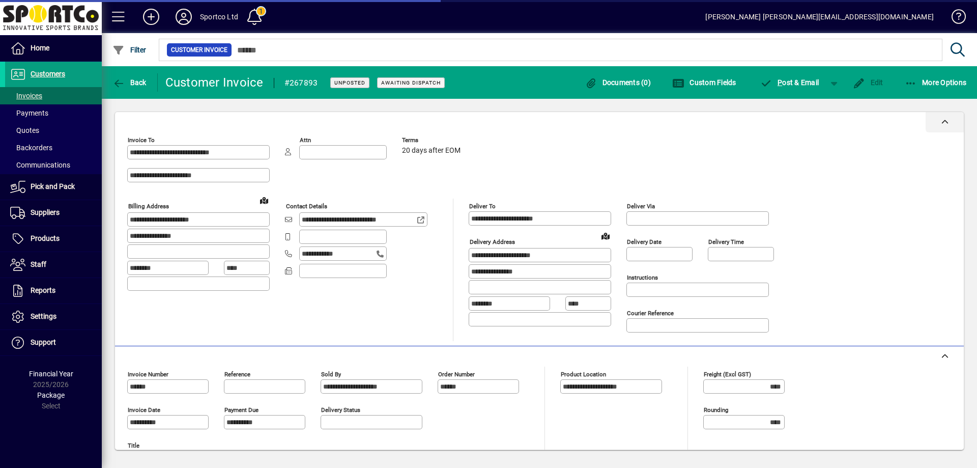
click at [787, 116] on div at bounding box center [539, 122] width 849 height 20
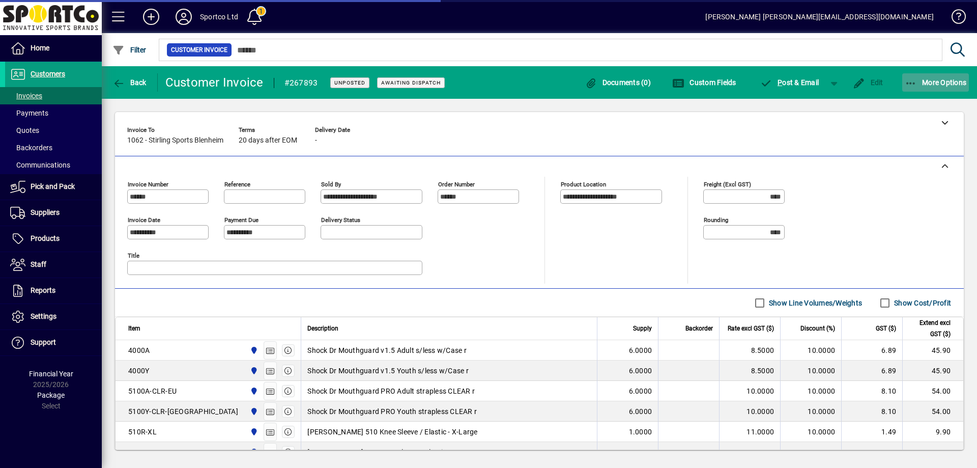
click at [907, 81] on icon "button" at bounding box center [911, 83] width 13 height 10
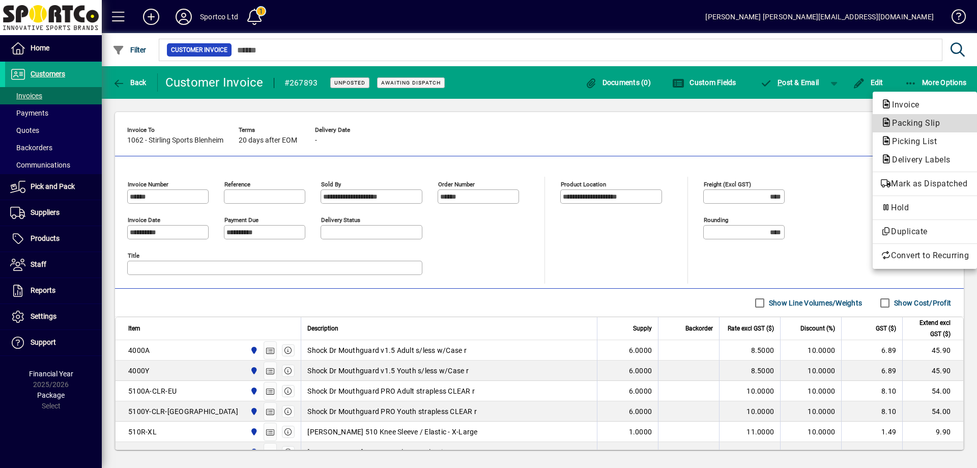
click at [908, 121] on span "Packing Slip" at bounding box center [913, 123] width 64 height 10
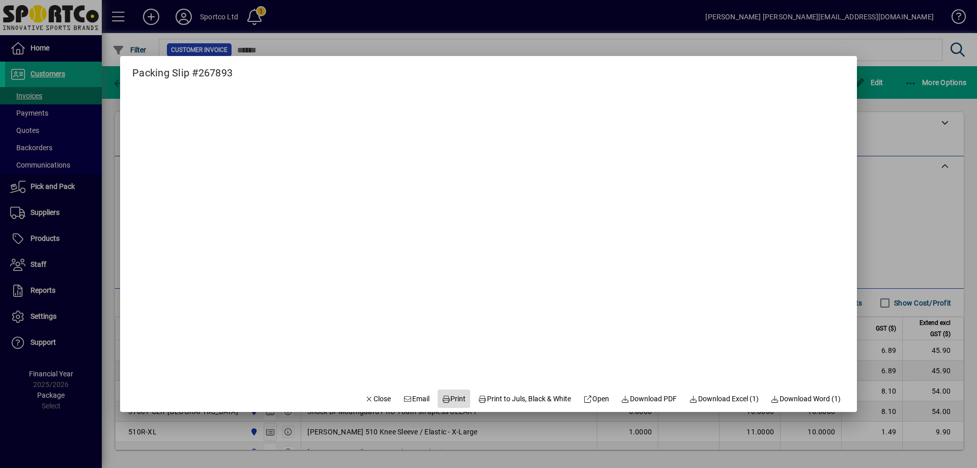
click at [446, 396] on span "Print" at bounding box center [454, 398] width 24 height 11
click at [365, 400] on span "Close" at bounding box center [378, 398] width 26 height 11
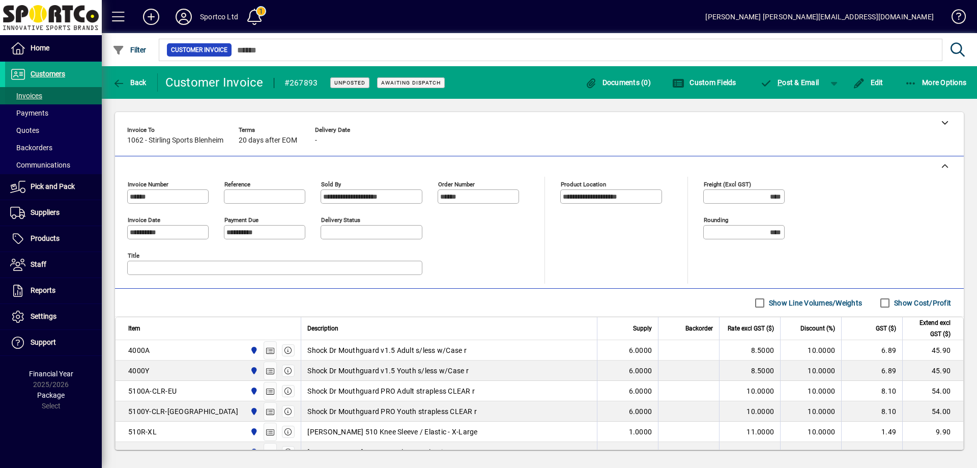
click at [42, 93] on span "Invoices" at bounding box center [26, 96] width 32 height 8
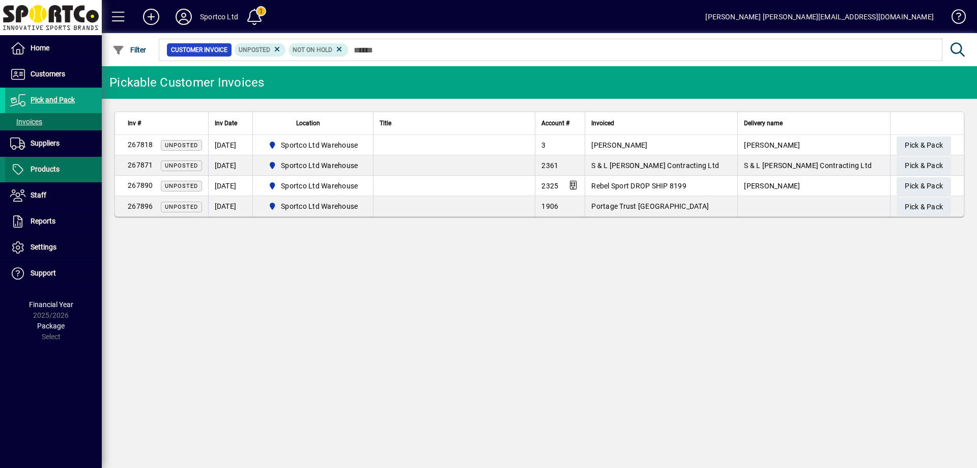
click at [55, 165] on span "Products" at bounding box center [45, 169] width 29 height 8
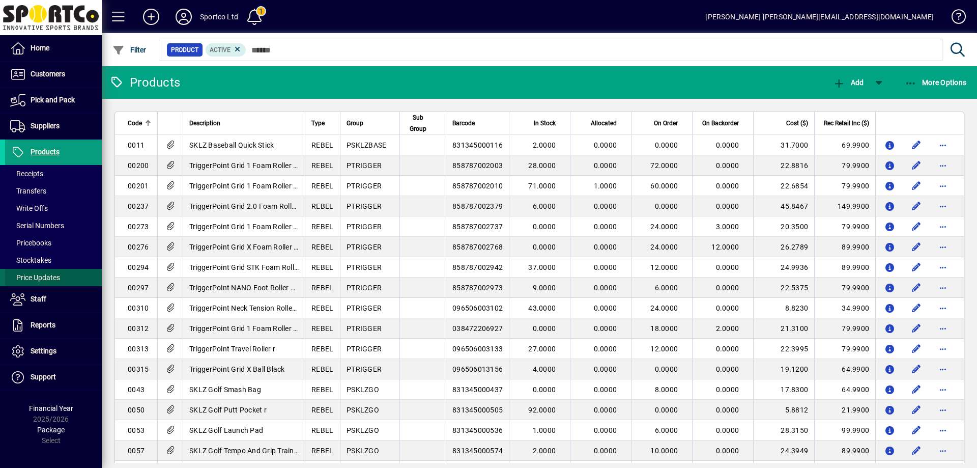
click at [33, 278] on span "Price Updates" at bounding box center [35, 277] width 50 height 8
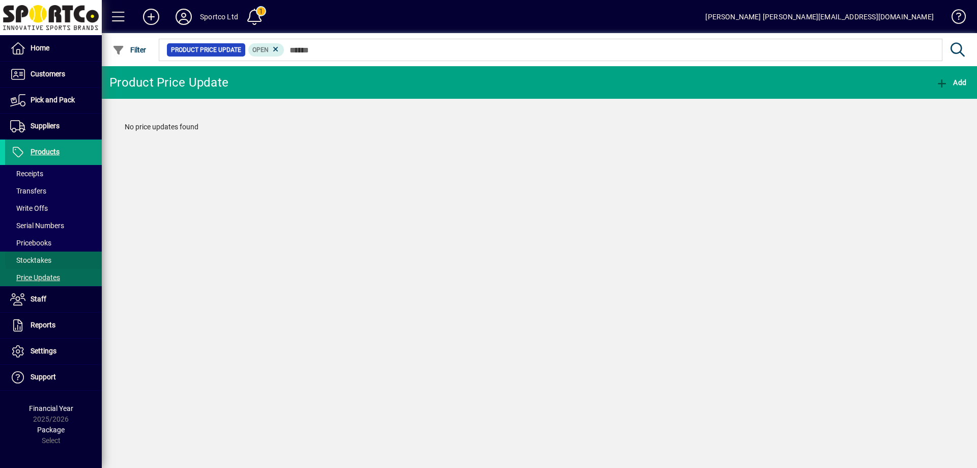
click at [36, 258] on span "Stocktakes" at bounding box center [30, 260] width 41 height 8
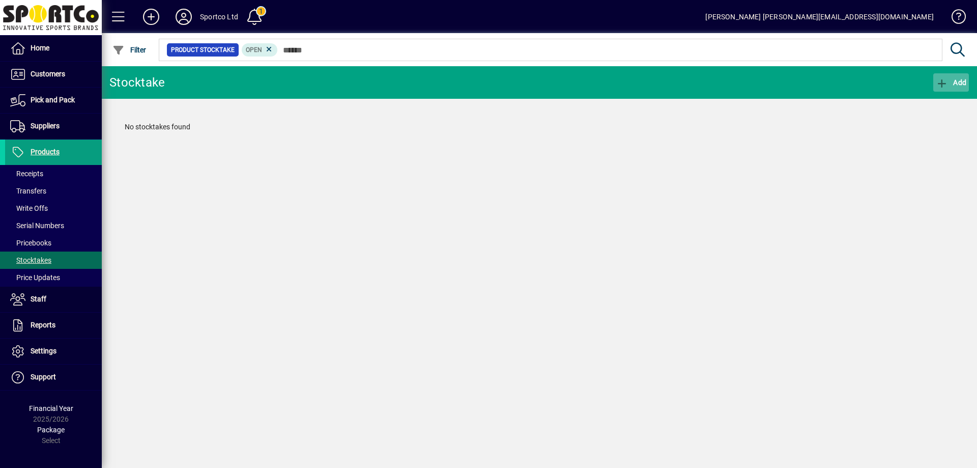
click at [942, 74] on span "button" at bounding box center [951, 82] width 36 height 24
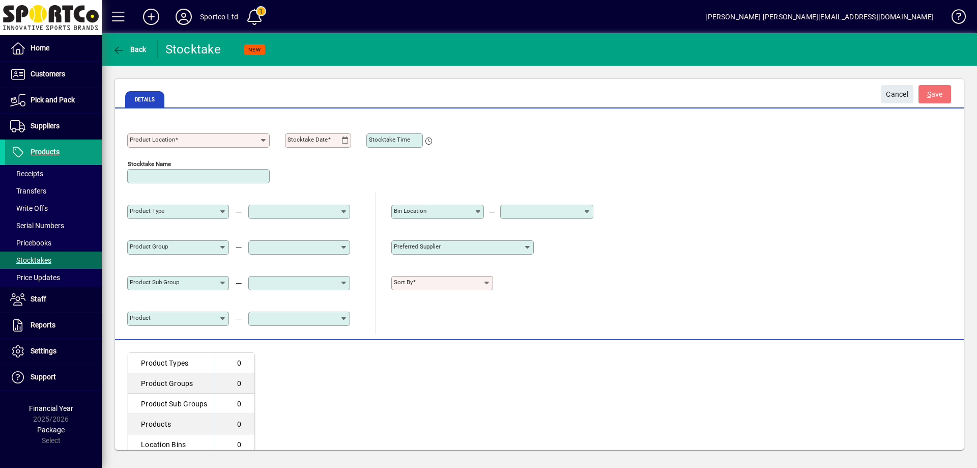
type input "**********"
click at [236, 141] on input "Product Location" at bounding box center [195, 140] width 130 height 8
click at [205, 163] on div "Sportco Ltd Warehouse" at bounding box center [174, 165] width 79 height 11
type input "**********"
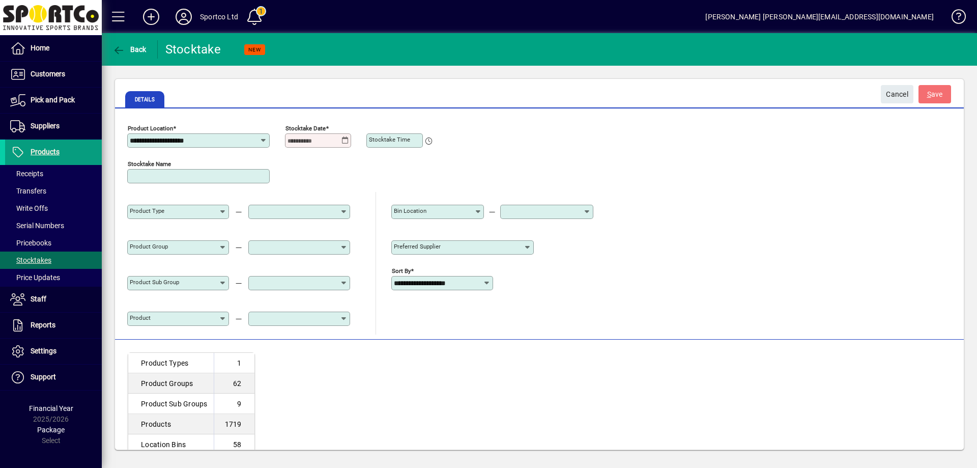
click at [341, 136] on div "Stocktake Date" at bounding box center [318, 140] width 66 height 14
type input "**********"
click at [189, 258] on mat-form-field "Product Group" at bounding box center [178, 248] width 102 height 36
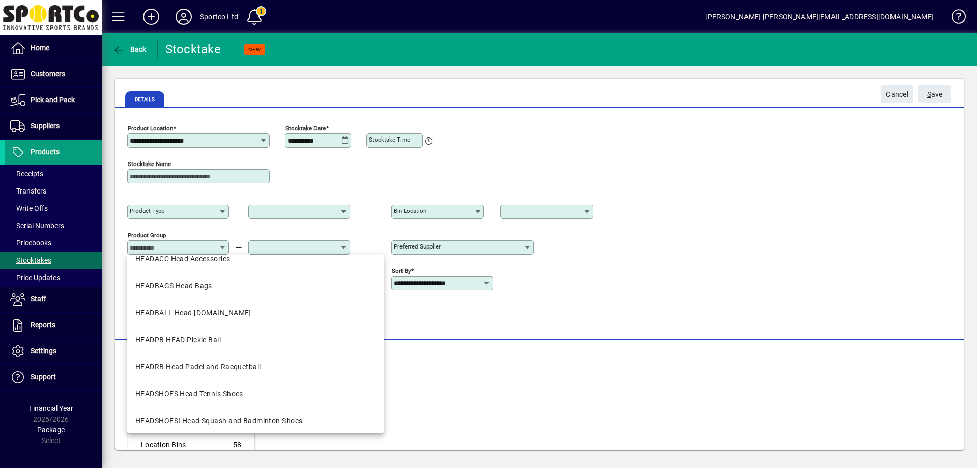
scroll to position [102, 0]
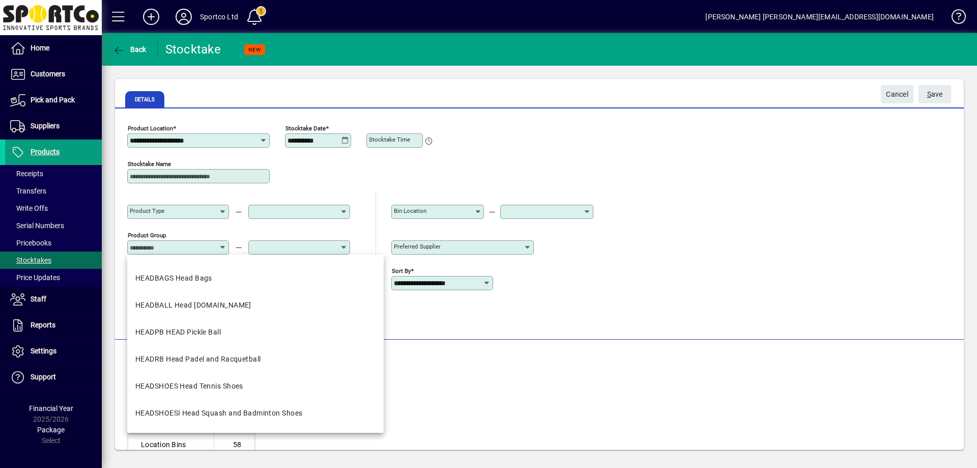
click at [151, 254] on div "Product Group" at bounding box center [178, 247] width 102 height 14
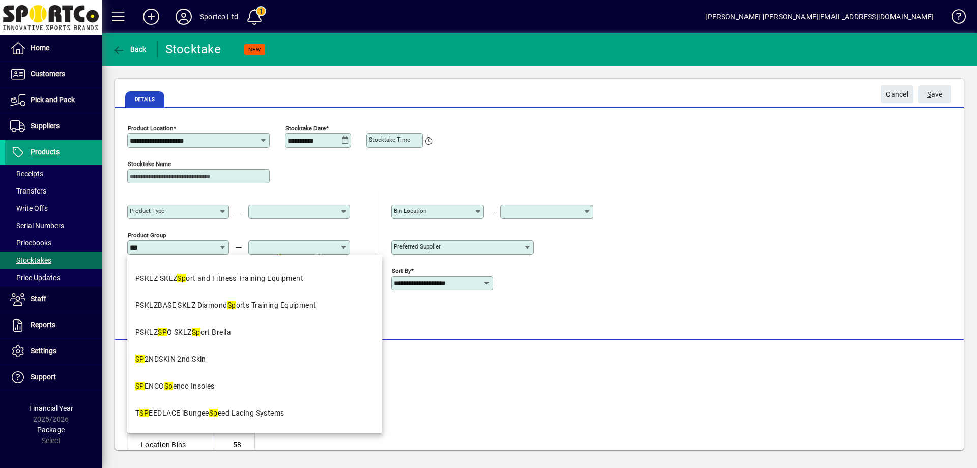
scroll to position [0, 0]
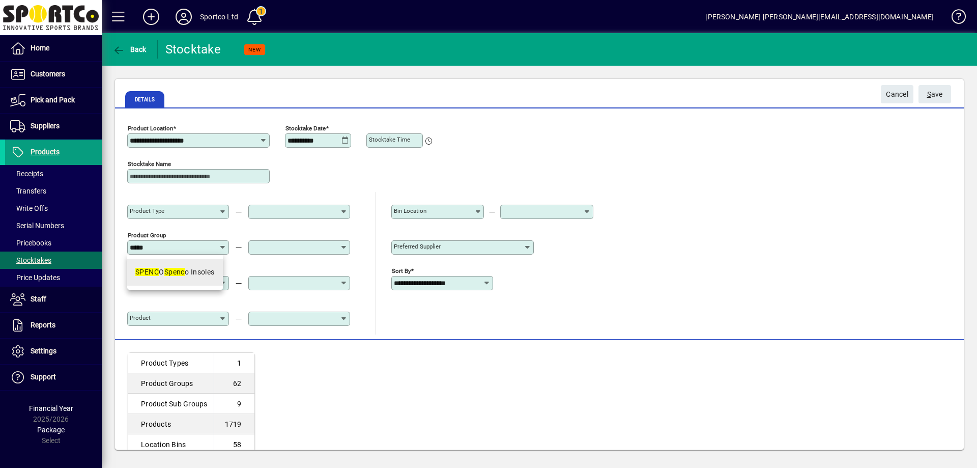
click at [157, 276] on em "SPENC" at bounding box center [146, 272] width 23 height 8
type input "**********"
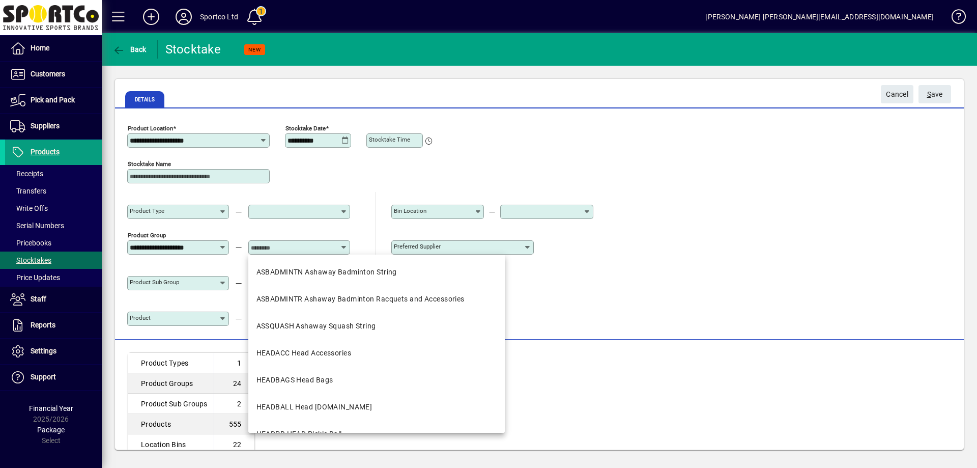
click at [262, 247] on input "text" at bounding box center [295, 247] width 89 height 8
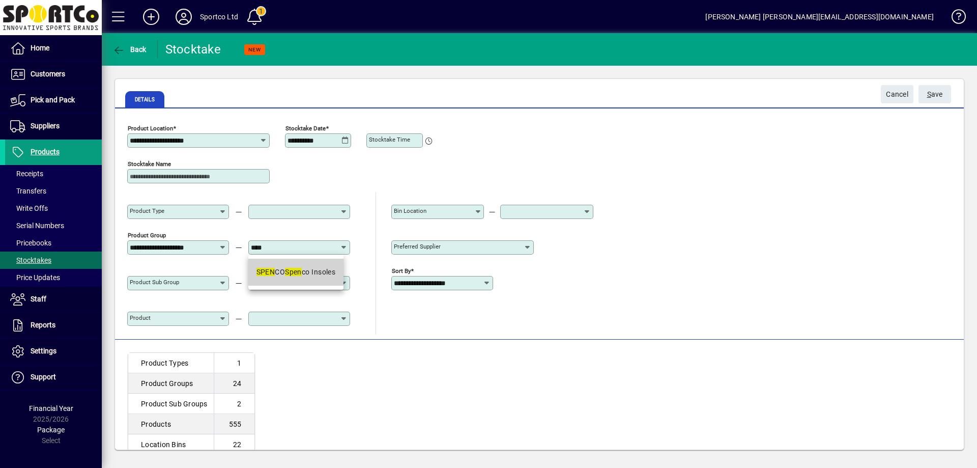
click at [277, 271] on div "SPEN CO Spen co Insoles" at bounding box center [295, 272] width 79 height 11
type input "**********"
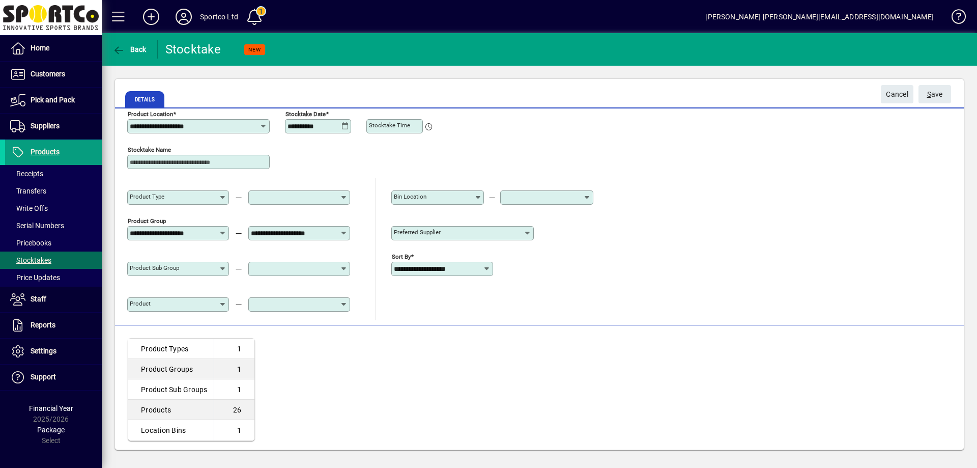
scroll to position [18, 0]
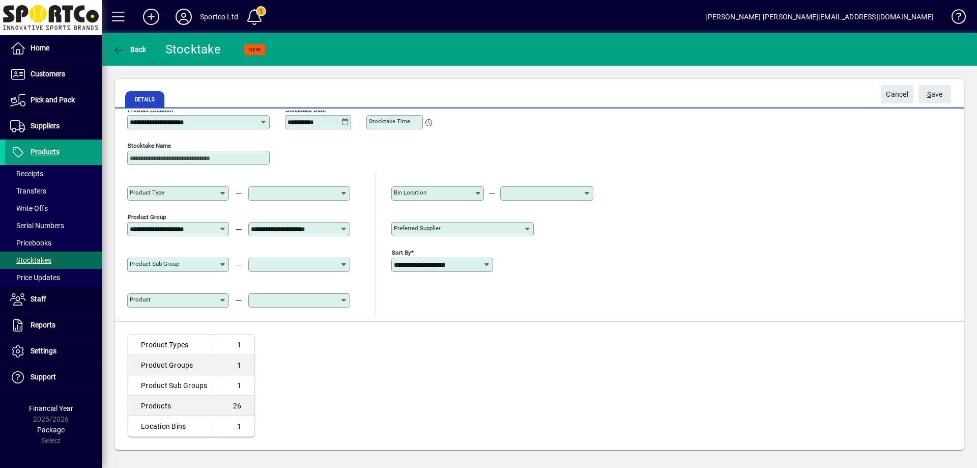
click at [424, 124] on icon at bounding box center [428, 117] width 10 height 17
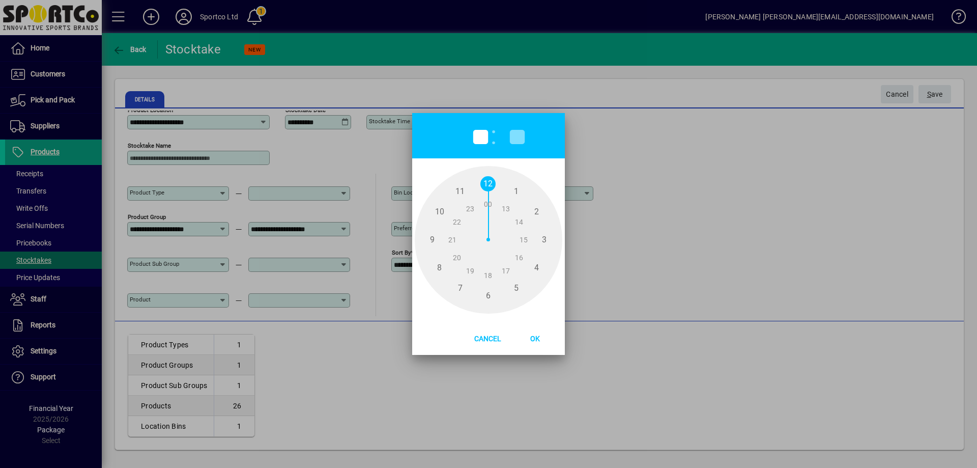
click at [462, 190] on span "11" at bounding box center [459, 191] width 15 height 15
type input "**"
click at [437, 234] on div at bounding box center [457, 230] width 68 height 44
click at [436, 241] on div at bounding box center [457, 233] width 68 height 38
type input "**"
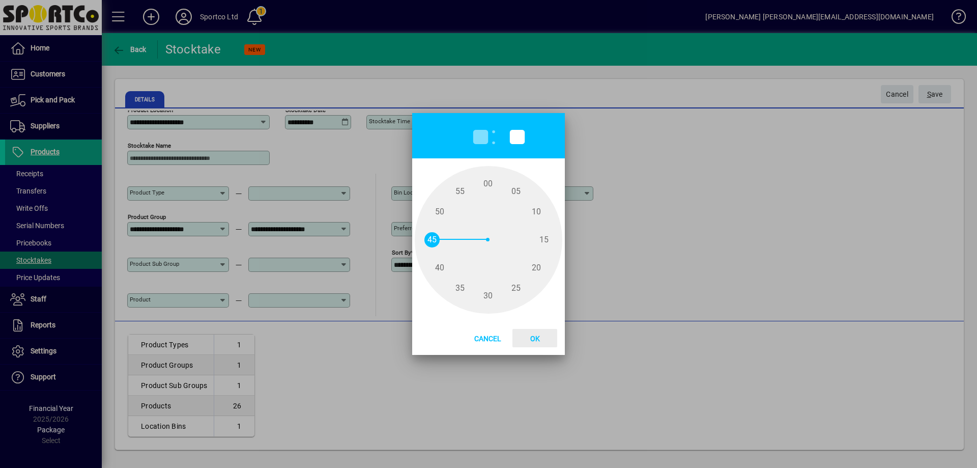
click at [532, 336] on span "Ok" at bounding box center [535, 338] width 26 height 8
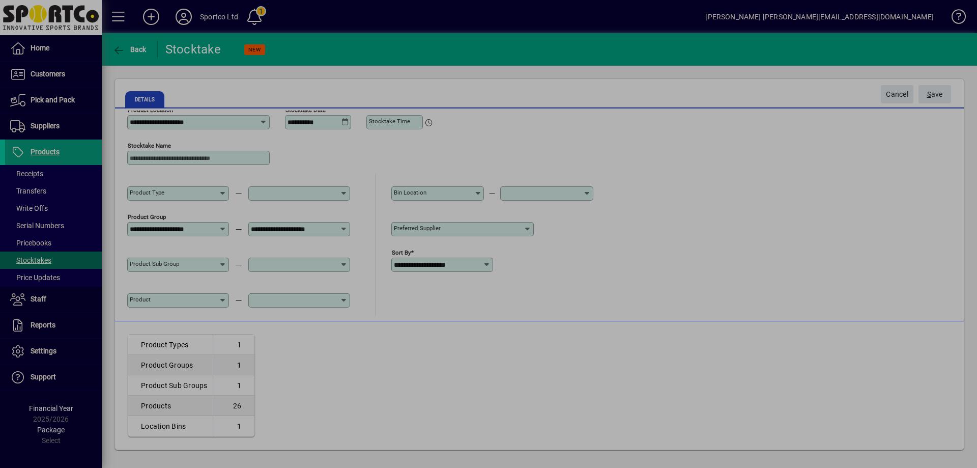
type input "*****"
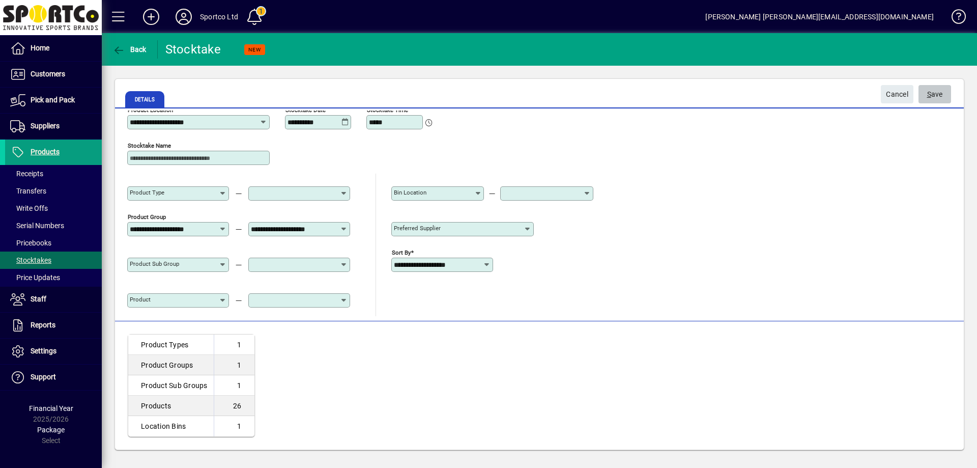
click at [940, 96] on span "S ave" at bounding box center [935, 94] width 16 height 17
type input "**********"
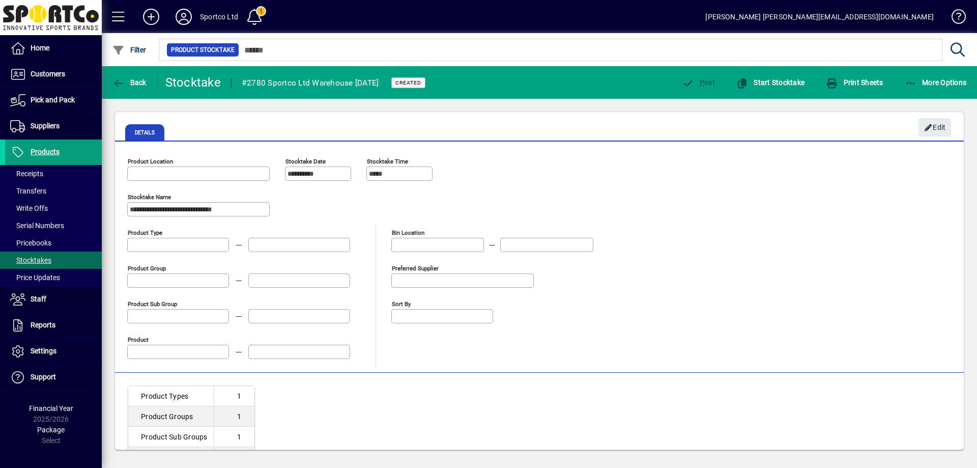
type input "**********"
click at [847, 87] on span "button" at bounding box center [854, 82] width 63 height 24
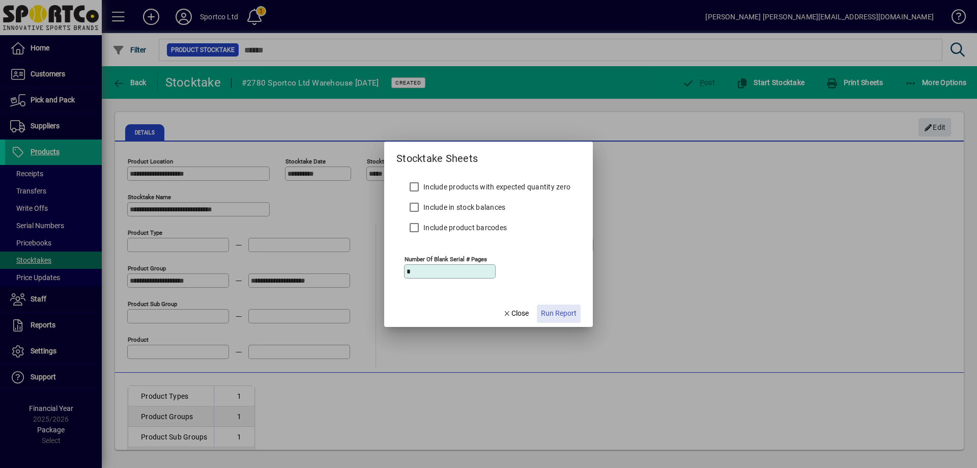
click at [554, 309] on span "Run Report" at bounding box center [559, 313] width 36 height 11
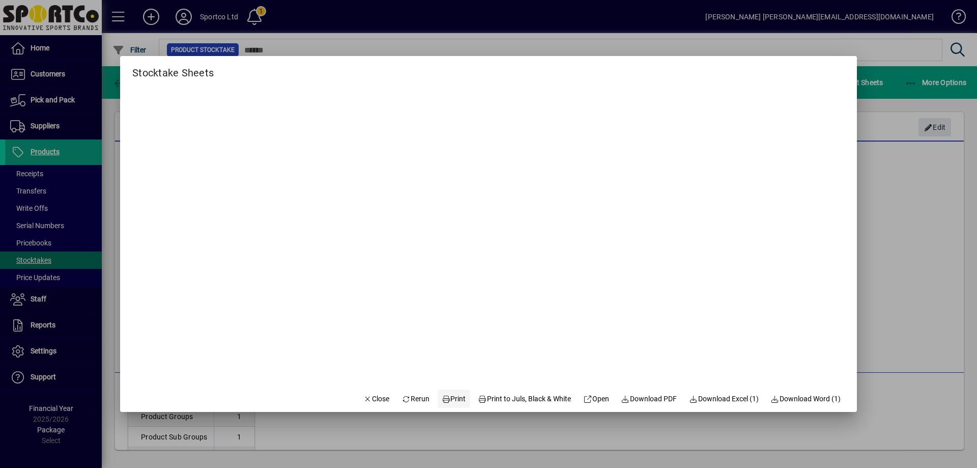
click at [452, 396] on span "Print" at bounding box center [454, 398] width 24 height 11
click at [378, 394] on span "button" at bounding box center [376, 398] width 35 height 24
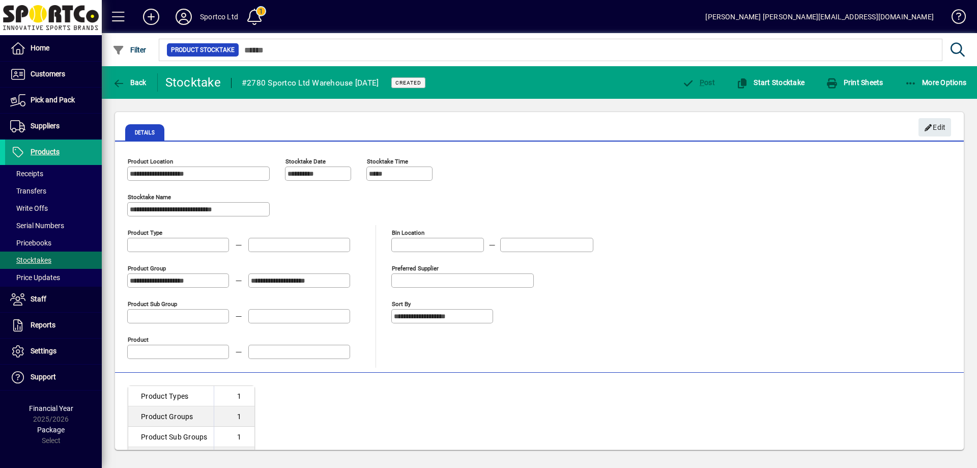
scroll to position [51, 0]
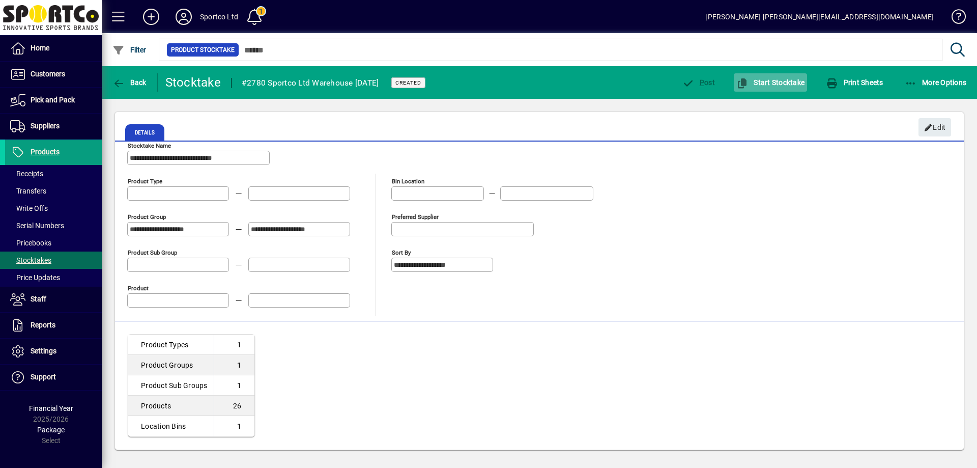
click at [751, 89] on span "button" at bounding box center [770, 82] width 73 height 24
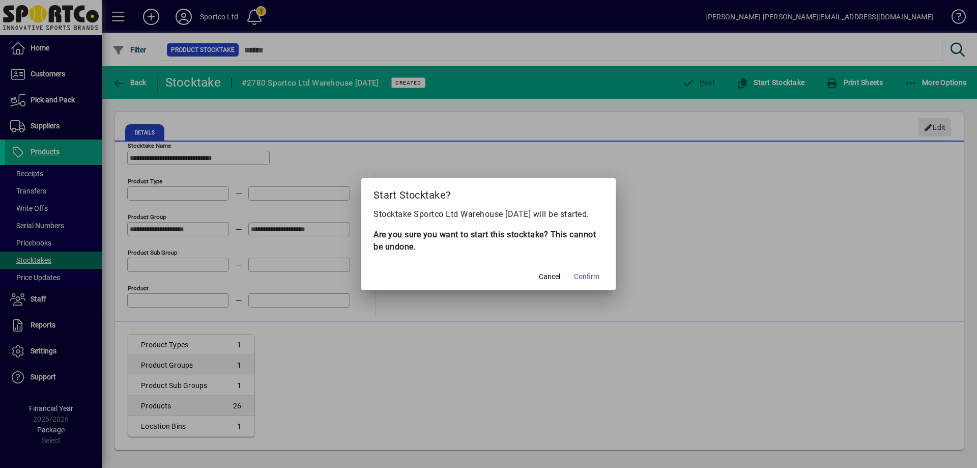
click at [595, 282] on span "Confirm" at bounding box center [586, 276] width 25 height 11
